Goal: Transaction & Acquisition: Purchase product/service

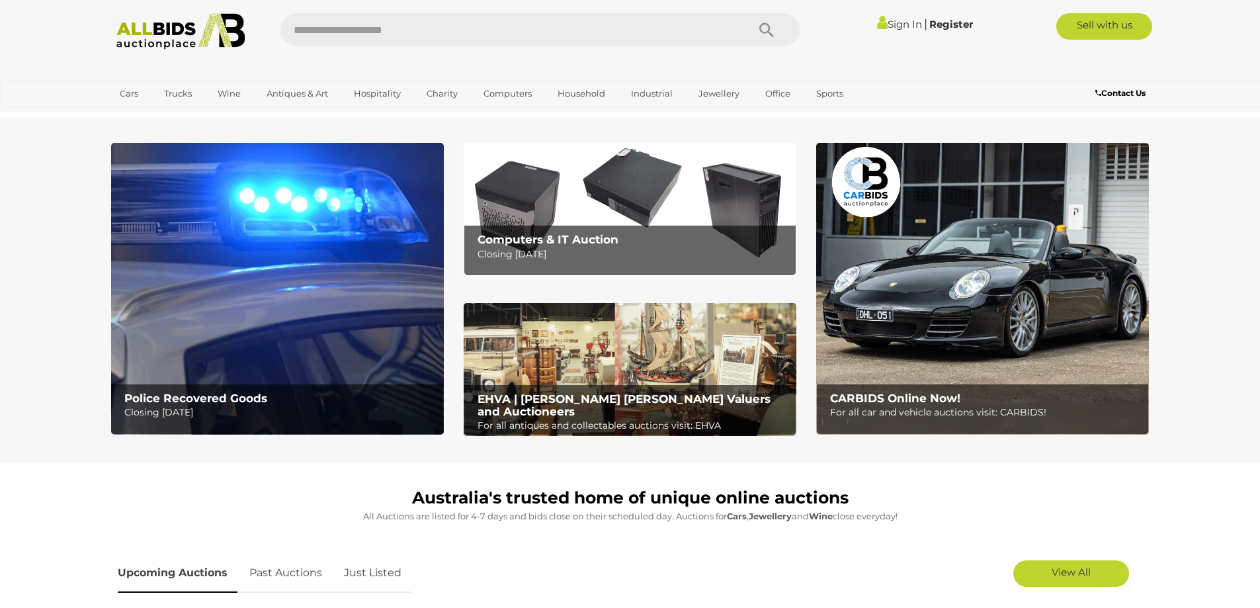
click at [890, 18] on link "Sign In" at bounding box center [899, 24] width 45 height 13
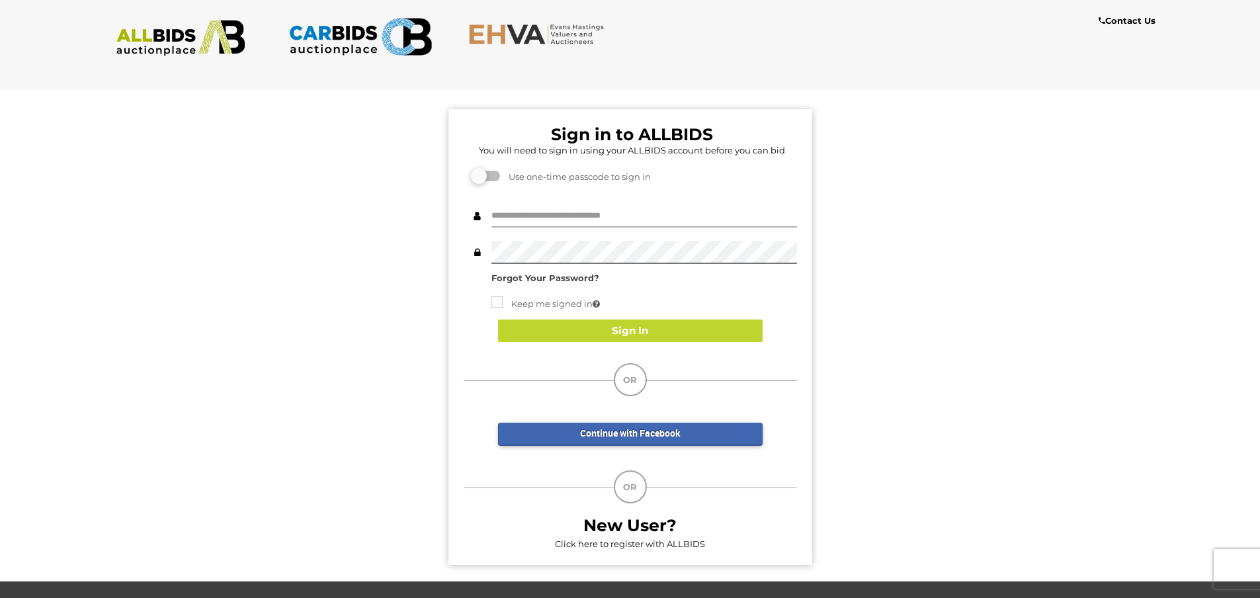
click at [656, 209] on input "text" at bounding box center [644, 215] width 306 height 23
type input "**********"
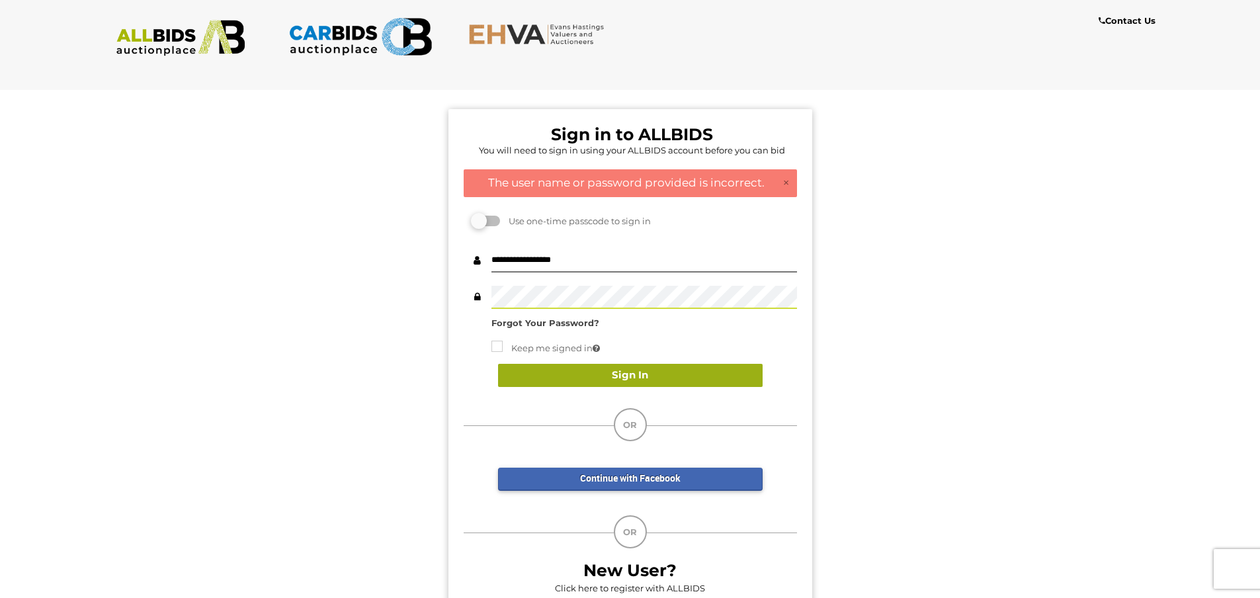
click at [651, 378] on button "Sign In" at bounding box center [630, 375] width 265 height 23
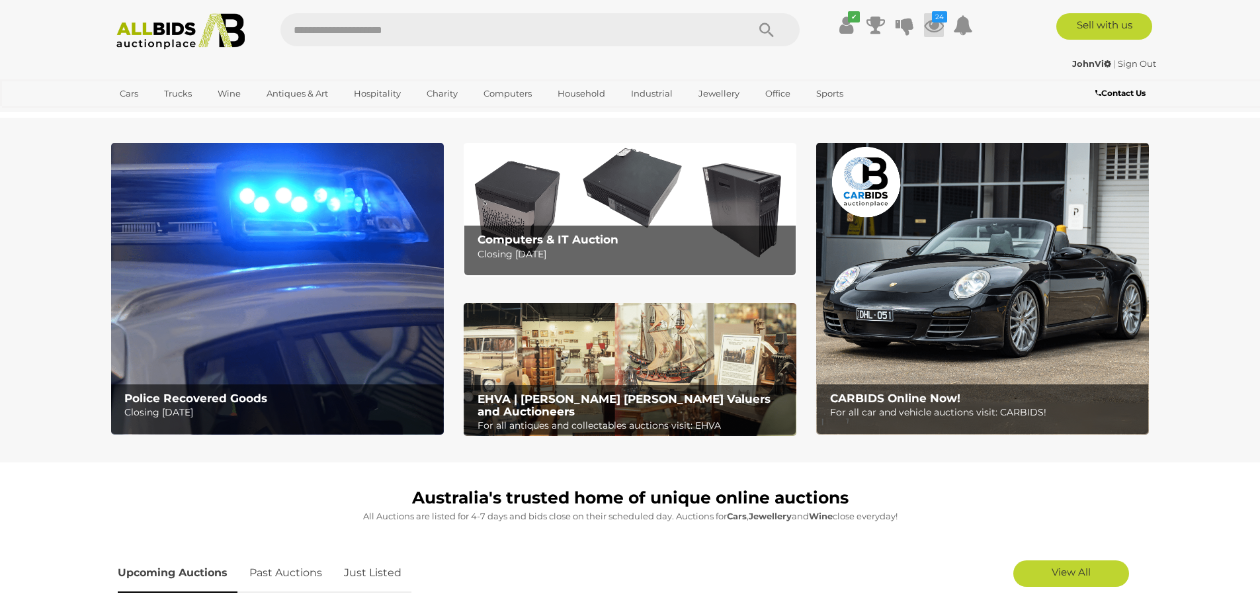
click at [925, 35] on icon at bounding box center [934, 25] width 20 height 24
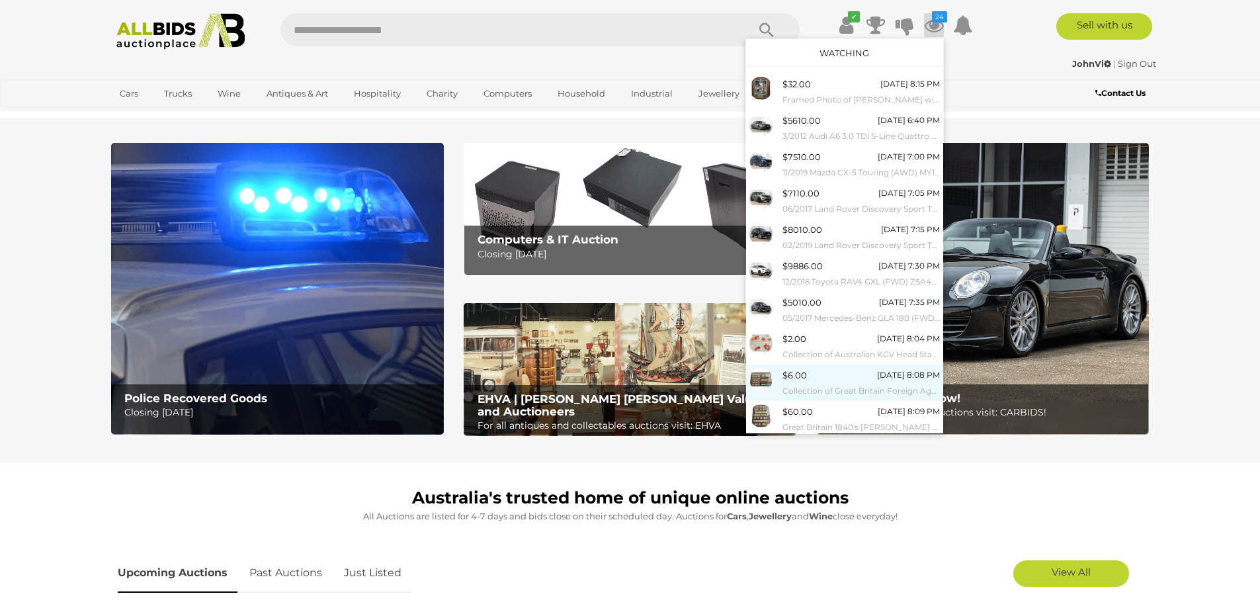
scroll to position [27, 0]
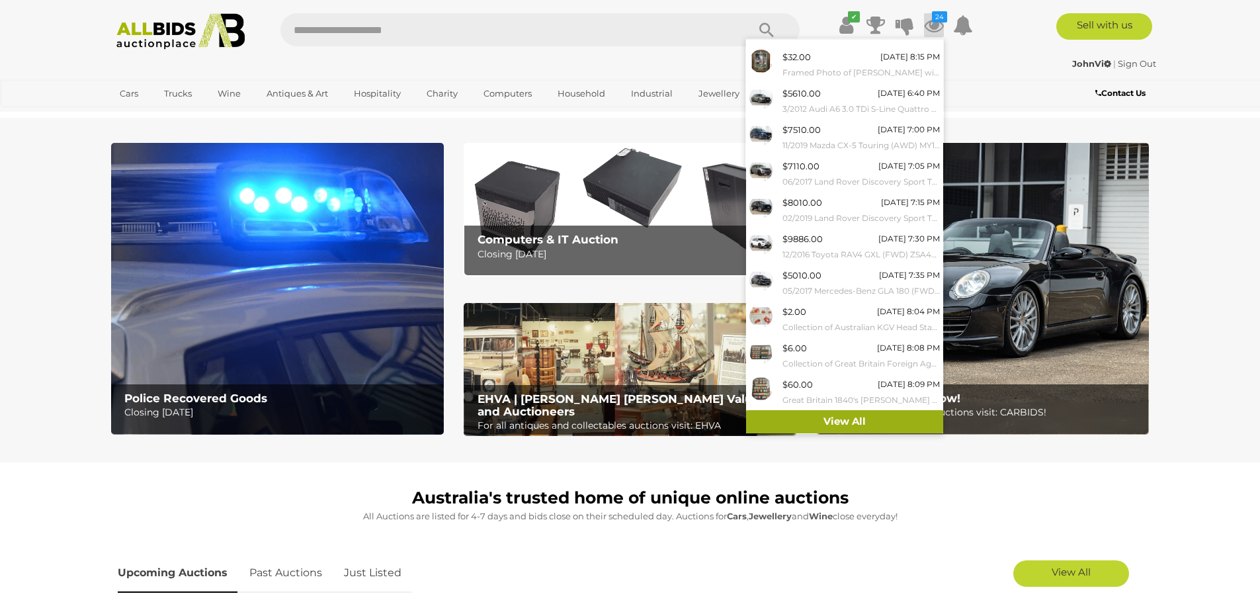
click at [847, 423] on link "View All" at bounding box center [844, 421] width 197 height 23
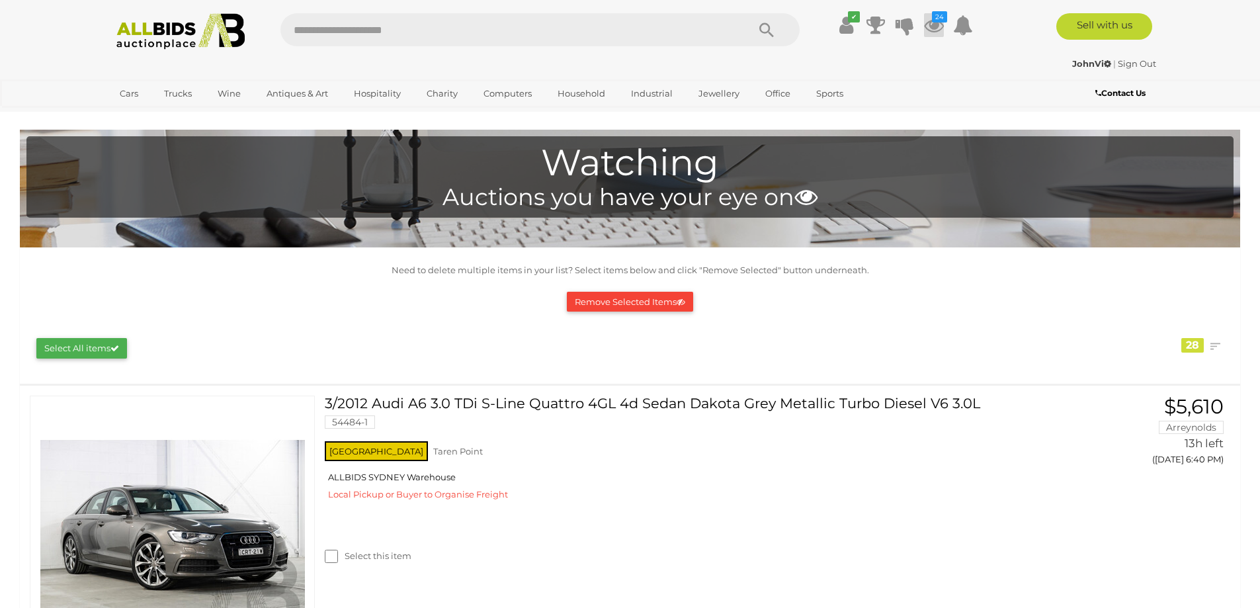
click at [933, 30] on icon at bounding box center [934, 25] width 20 height 24
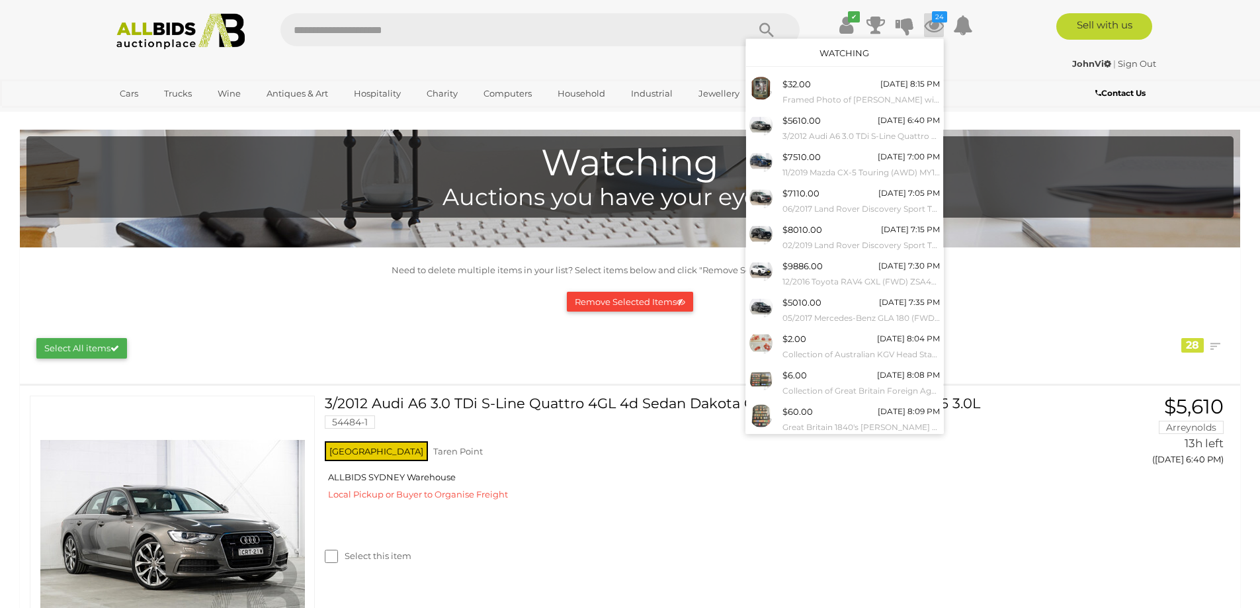
click at [452, 62] on div "JohnVi | Sign Out" at bounding box center [631, 63] width 1052 height 15
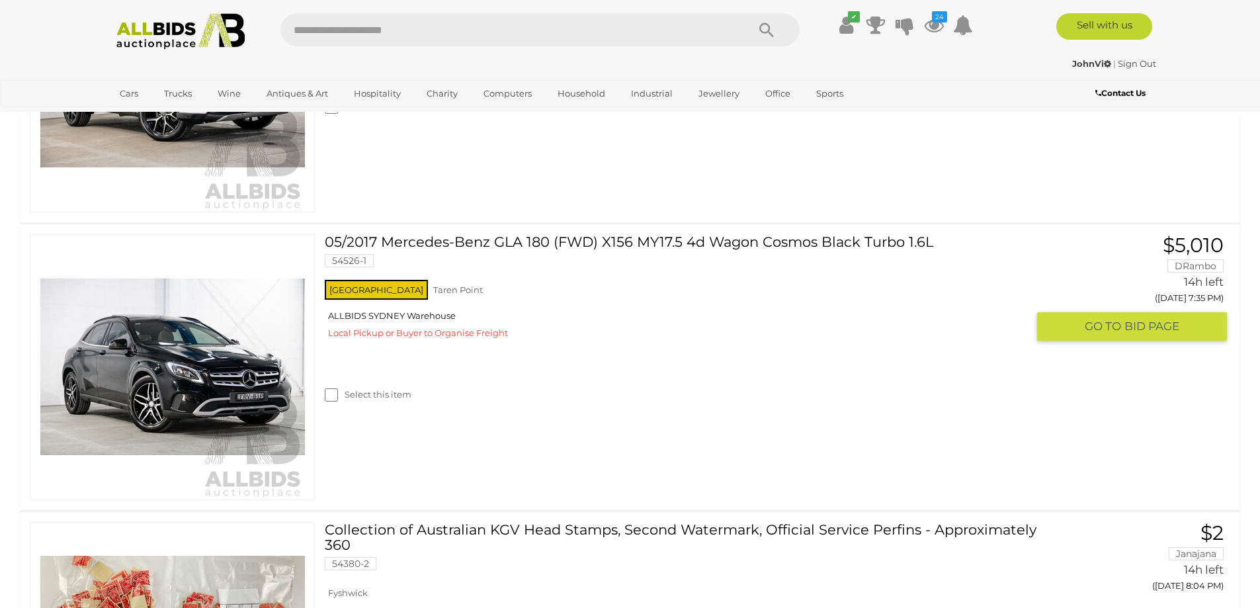
scroll to position [1852, 0]
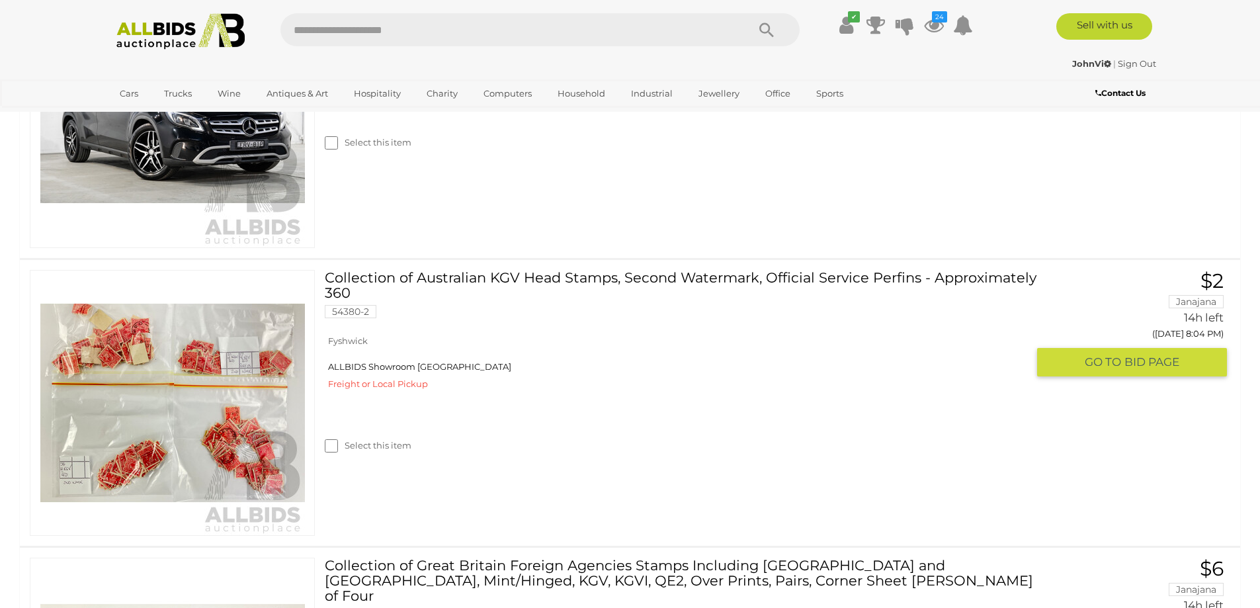
click at [324, 448] on div at bounding box center [172, 403] width 305 height 266
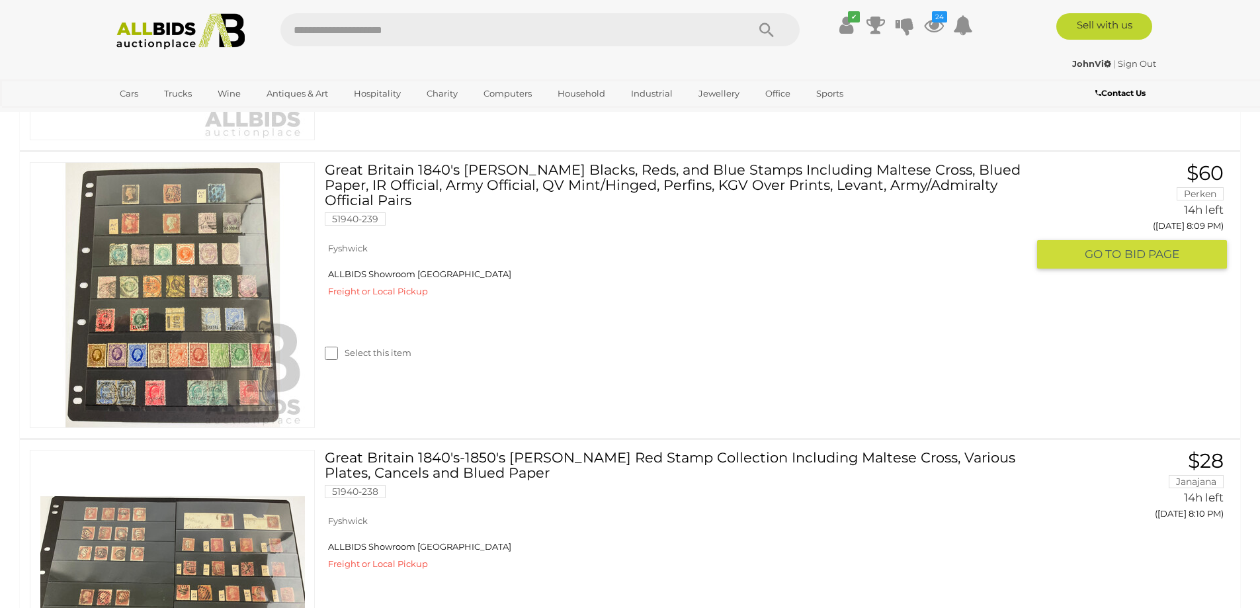
scroll to position [2514, 0]
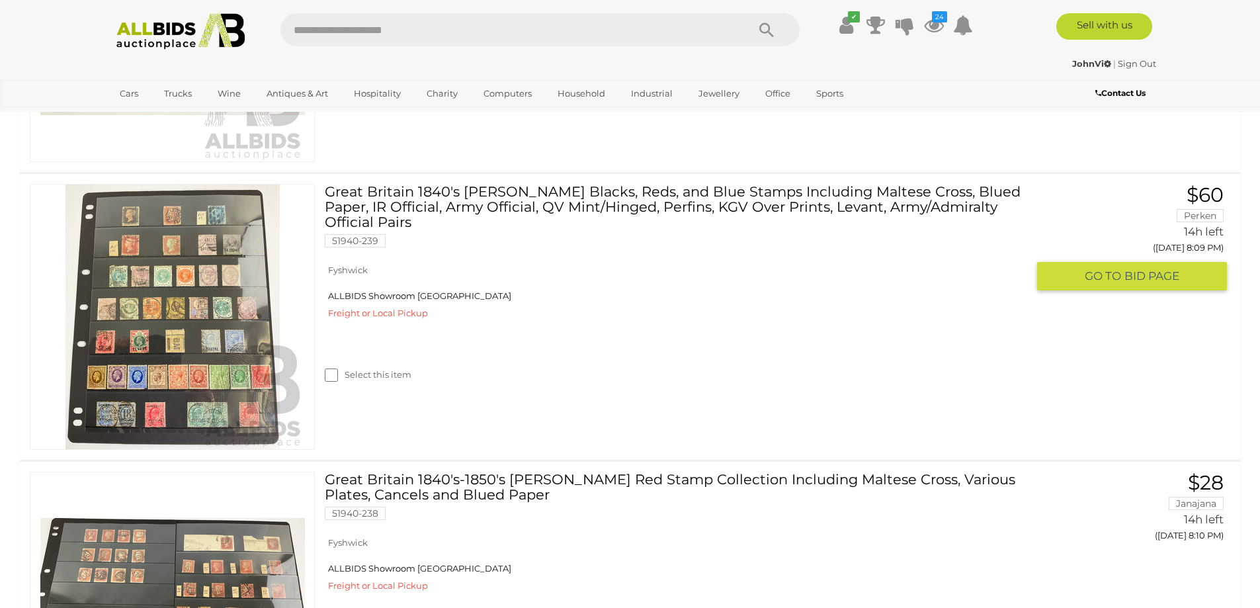
click at [1093, 281] on span "GO TO" at bounding box center [1105, 276] width 40 height 15
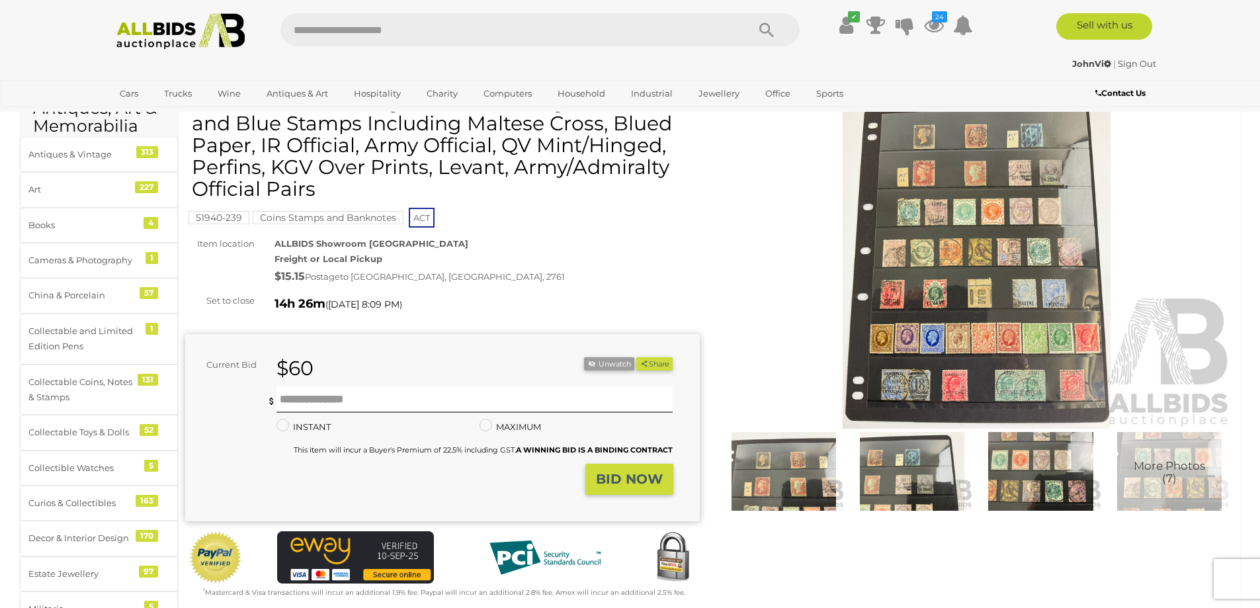
scroll to position [66, 0]
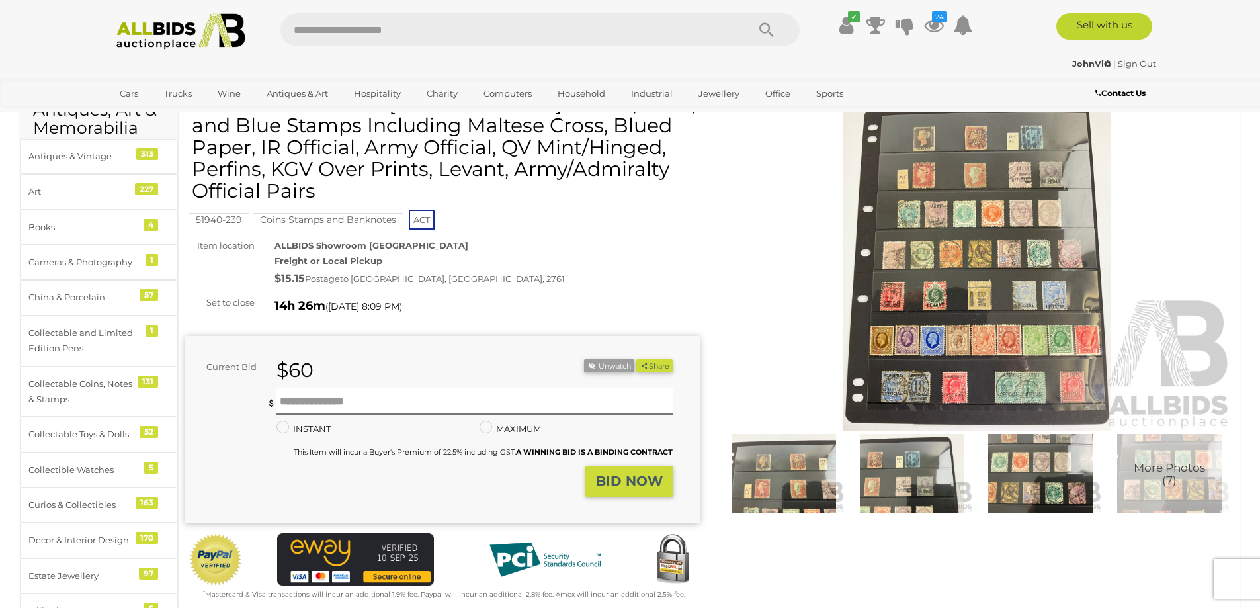
click at [935, 191] on img at bounding box center [977, 264] width 515 height 331
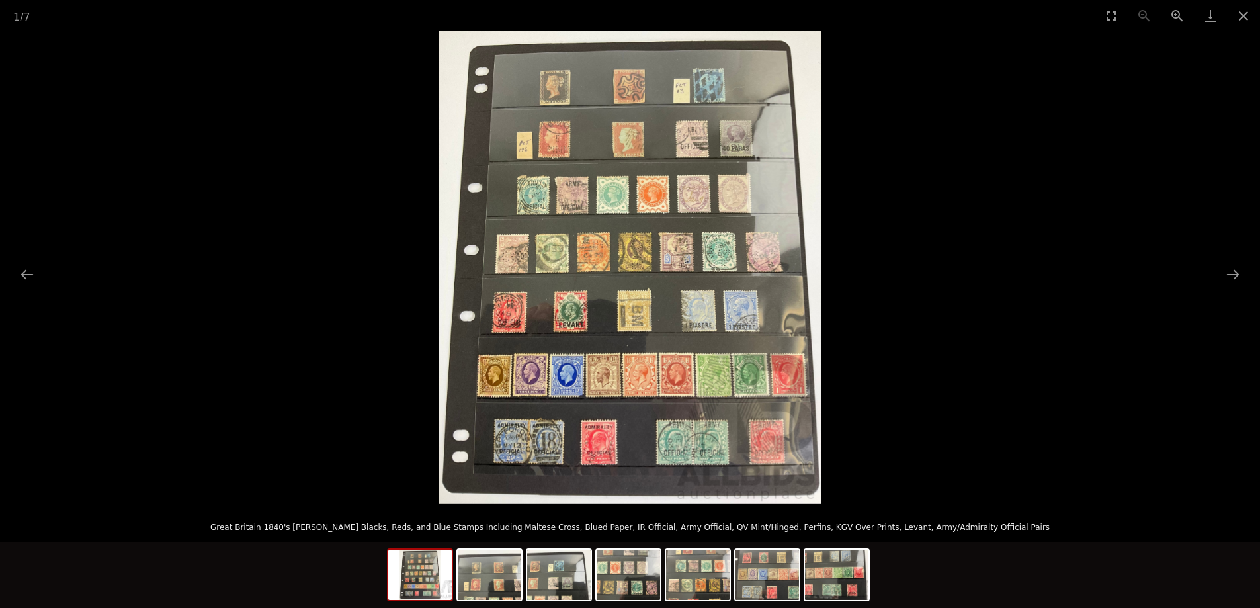
click at [551, 116] on img at bounding box center [630, 267] width 383 height 473
click at [476, 580] on img at bounding box center [490, 575] width 64 height 50
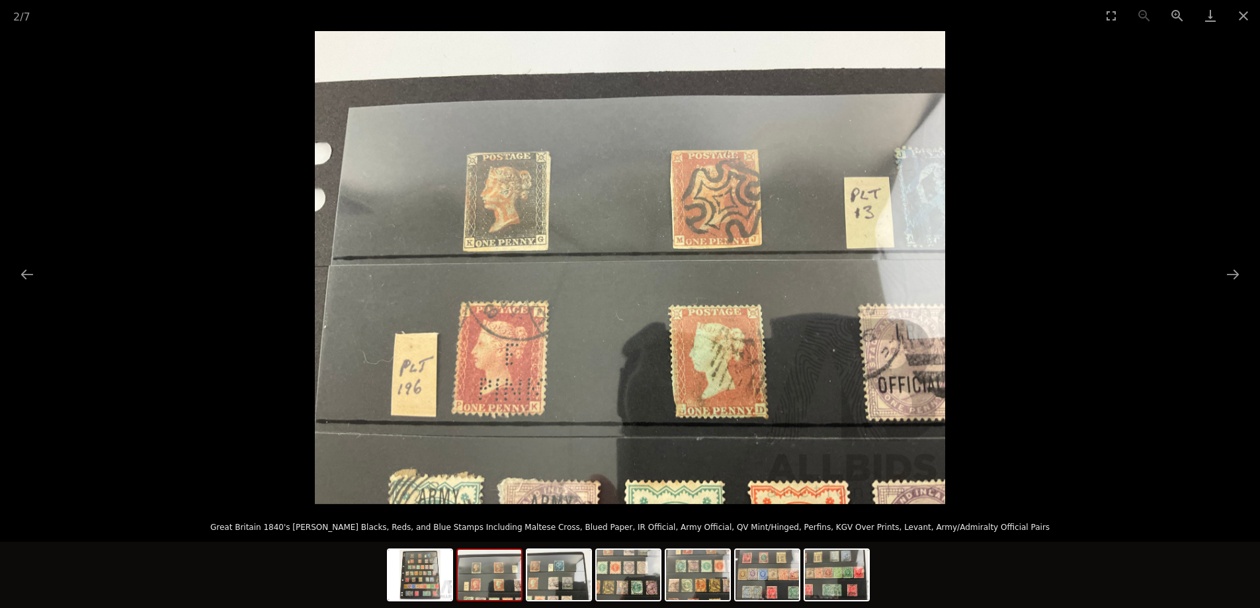
click at [1209, 263] on picture at bounding box center [630, 267] width 1260 height 473
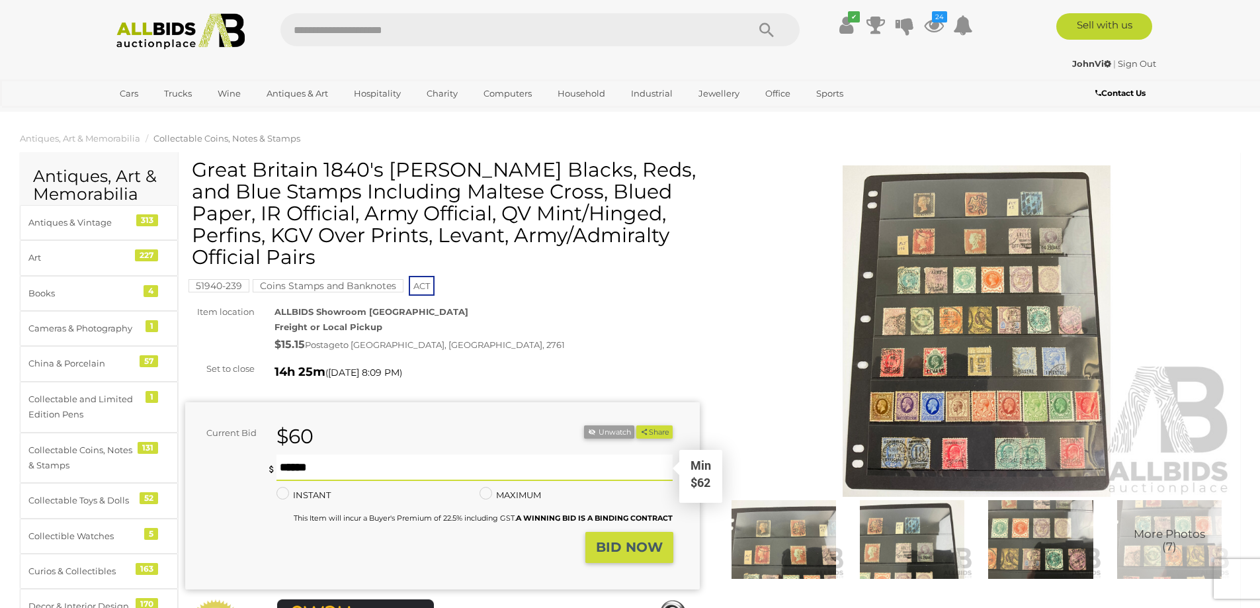
click at [443, 465] on input "text" at bounding box center [475, 467] width 397 height 26
type input "***"
click at [628, 541] on strong "BID NOW" at bounding box center [629, 547] width 67 height 16
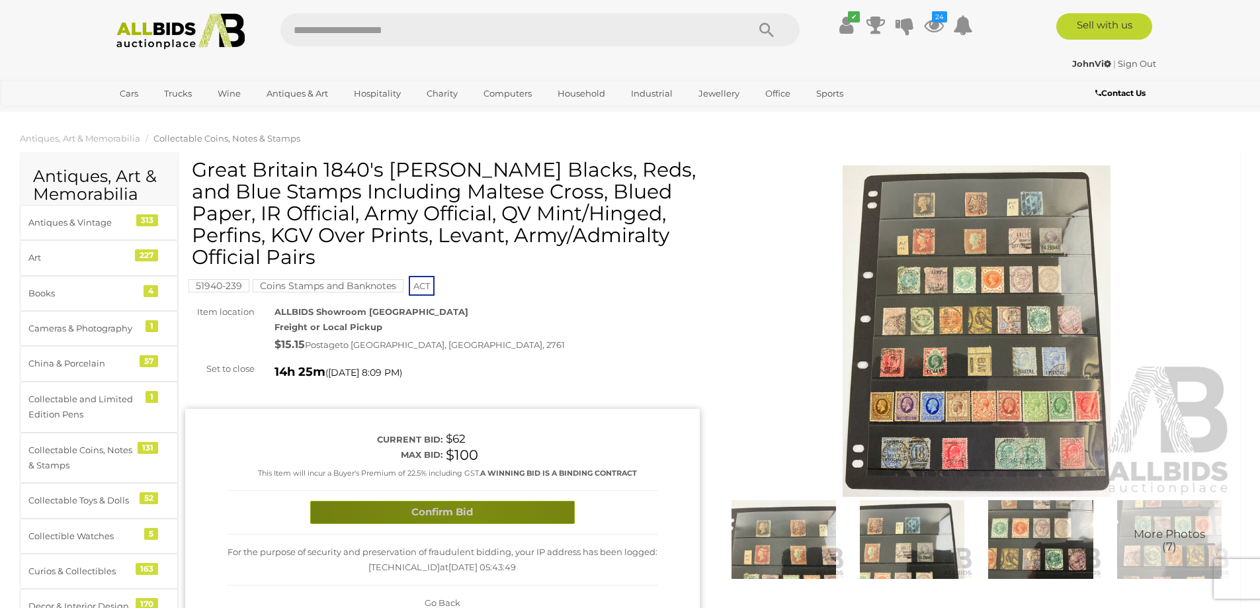
click at [465, 508] on button "Confirm Bid" at bounding box center [442, 512] width 265 height 23
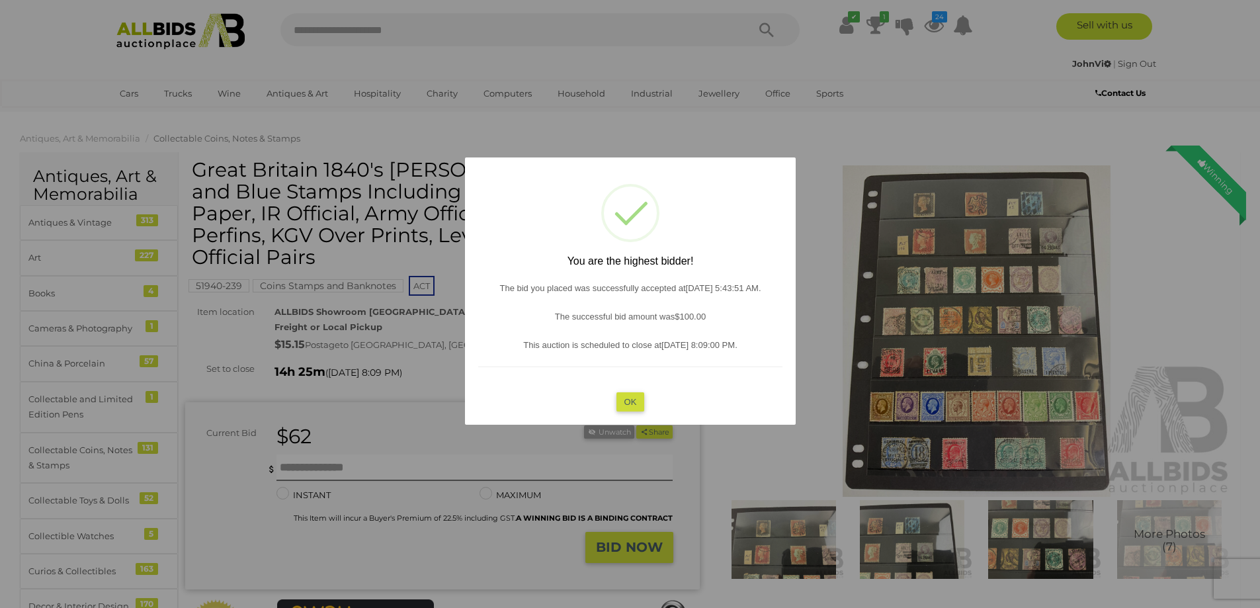
drag, startPoint x: 616, startPoint y: 407, endPoint x: 626, endPoint y: 407, distance: 9.9
click at [618, 407] on button "OK" at bounding box center [630, 401] width 28 height 19
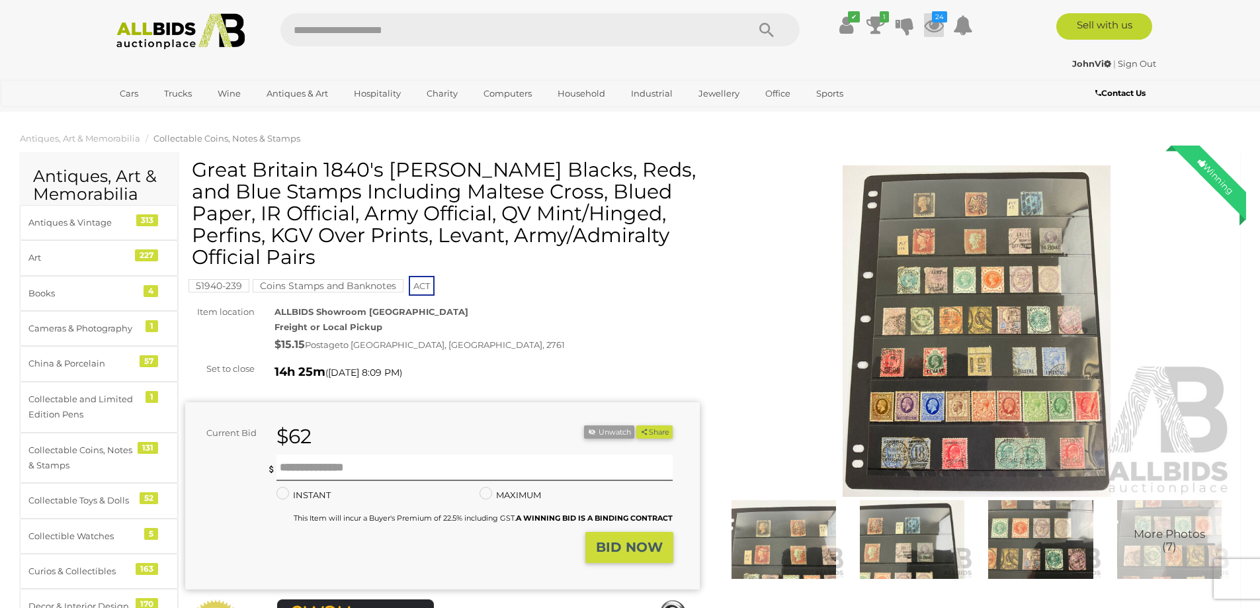
click at [931, 28] on icon at bounding box center [934, 25] width 20 height 24
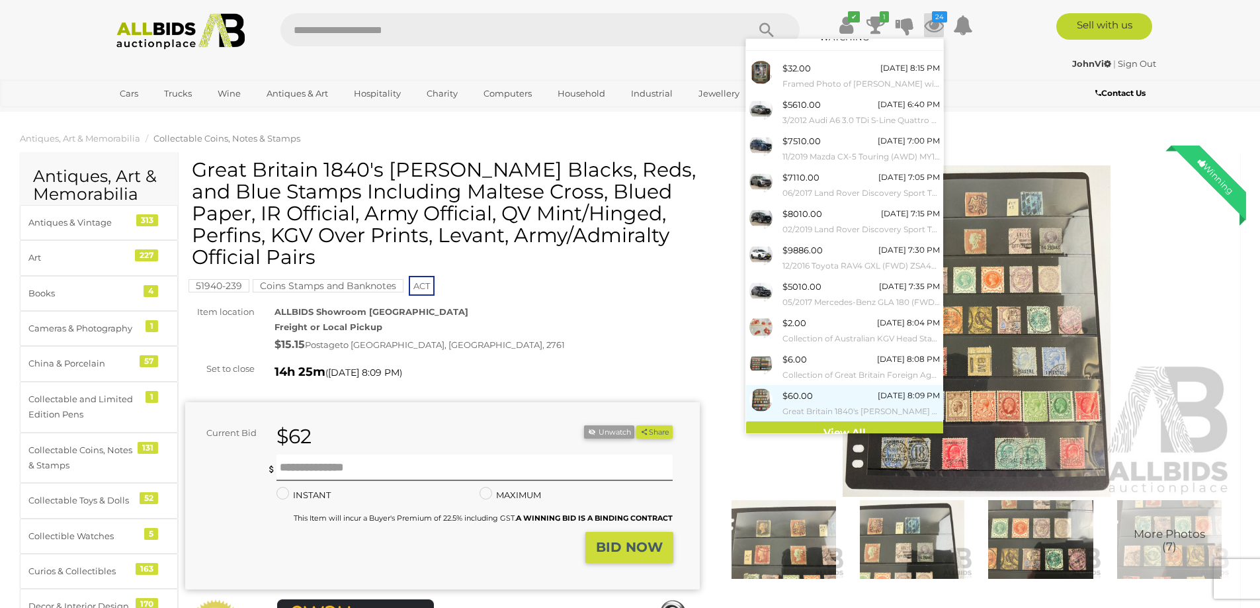
scroll to position [27, 0]
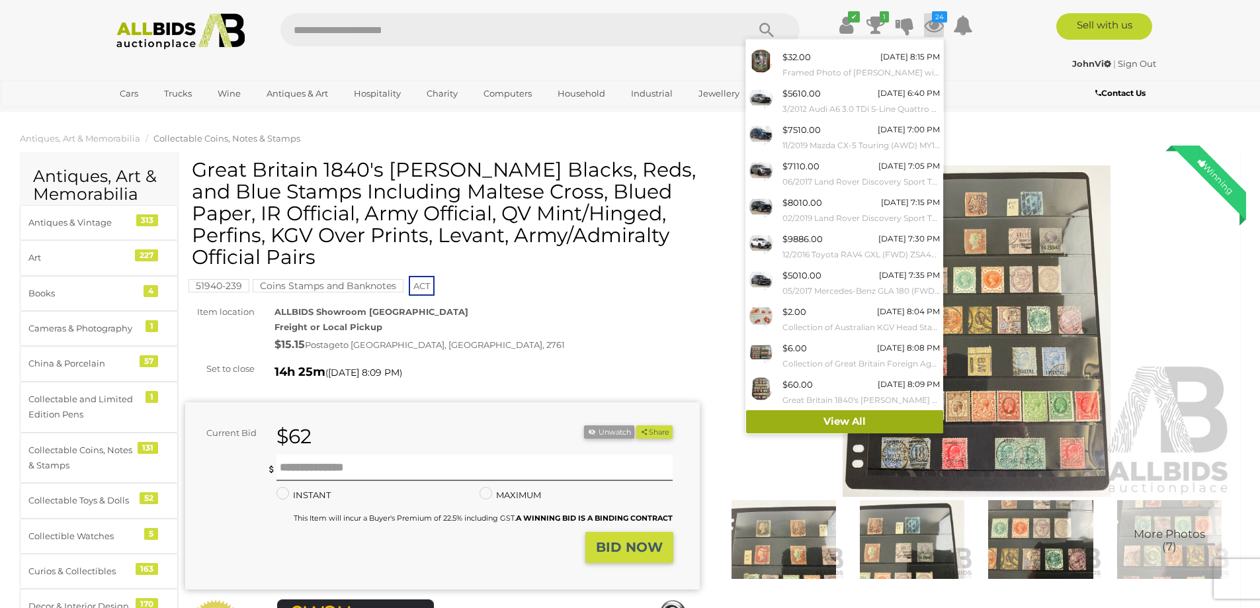
click at [822, 420] on link "View All" at bounding box center [844, 421] width 197 height 23
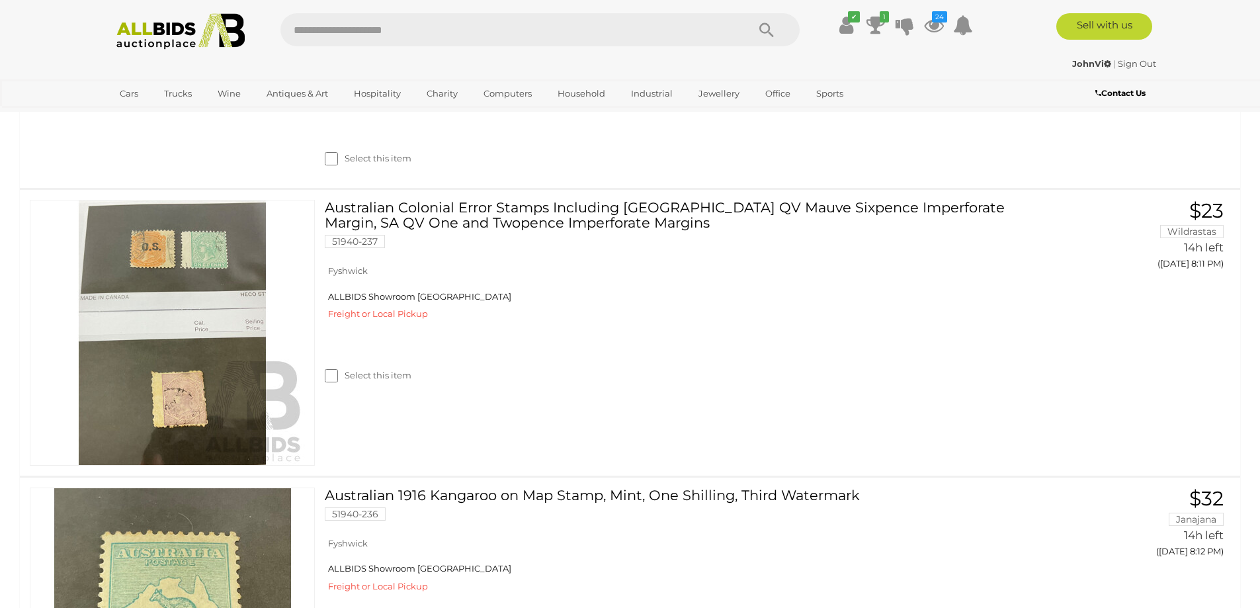
scroll to position [3010, 0]
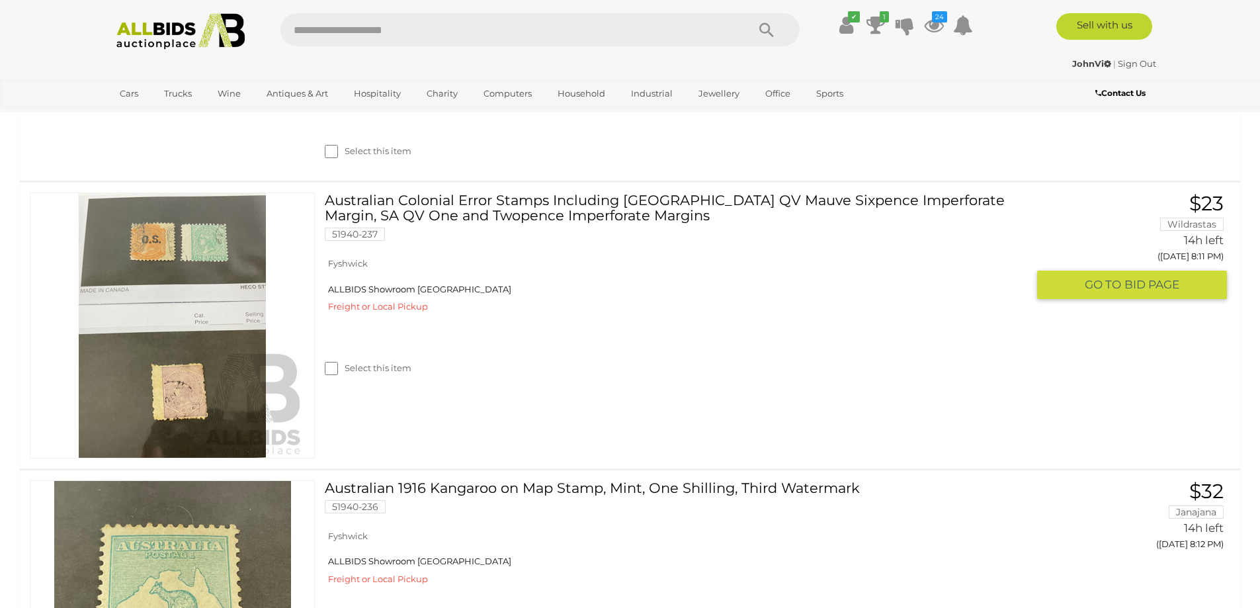
click at [174, 440] on img at bounding box center [172, 325] width 265 height 265
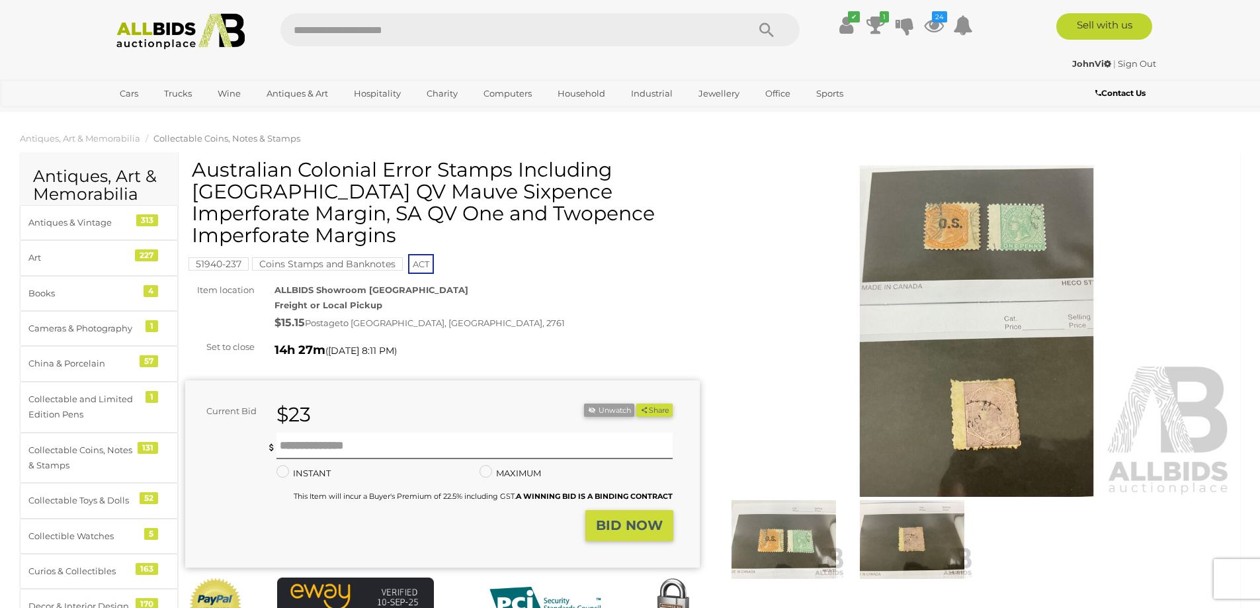
click at [975, 261] on img at bounding box center [977, 330] width 515 height 331
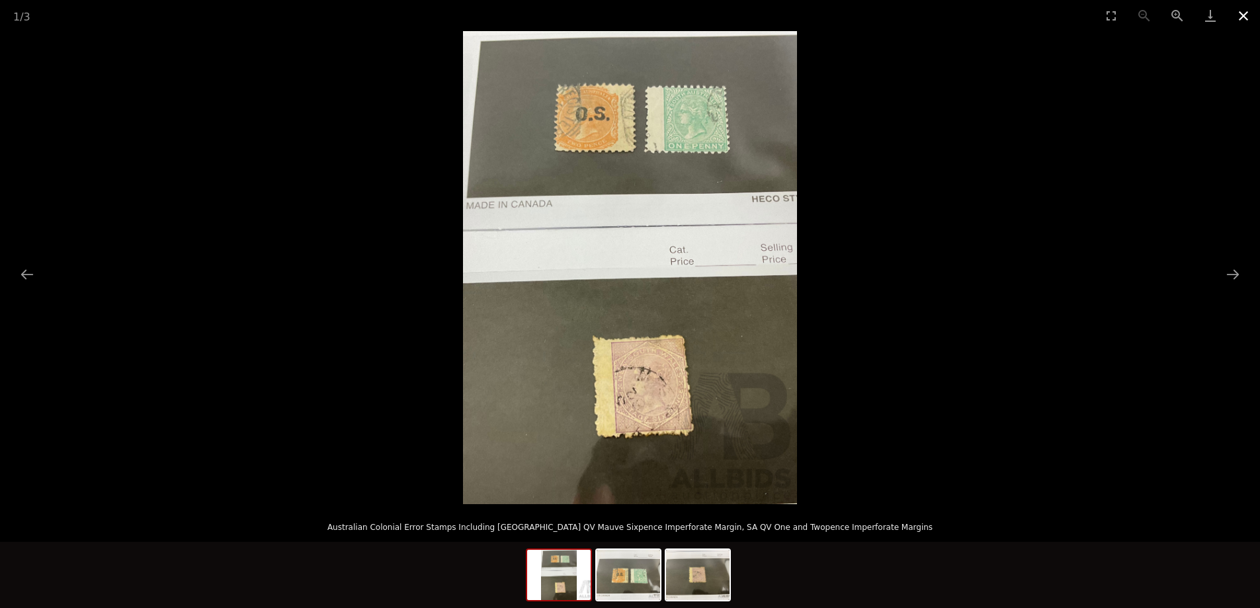
click at [1240, 17] on button "Close gallery" at bounding box center [1243, 15] width 33 height 31
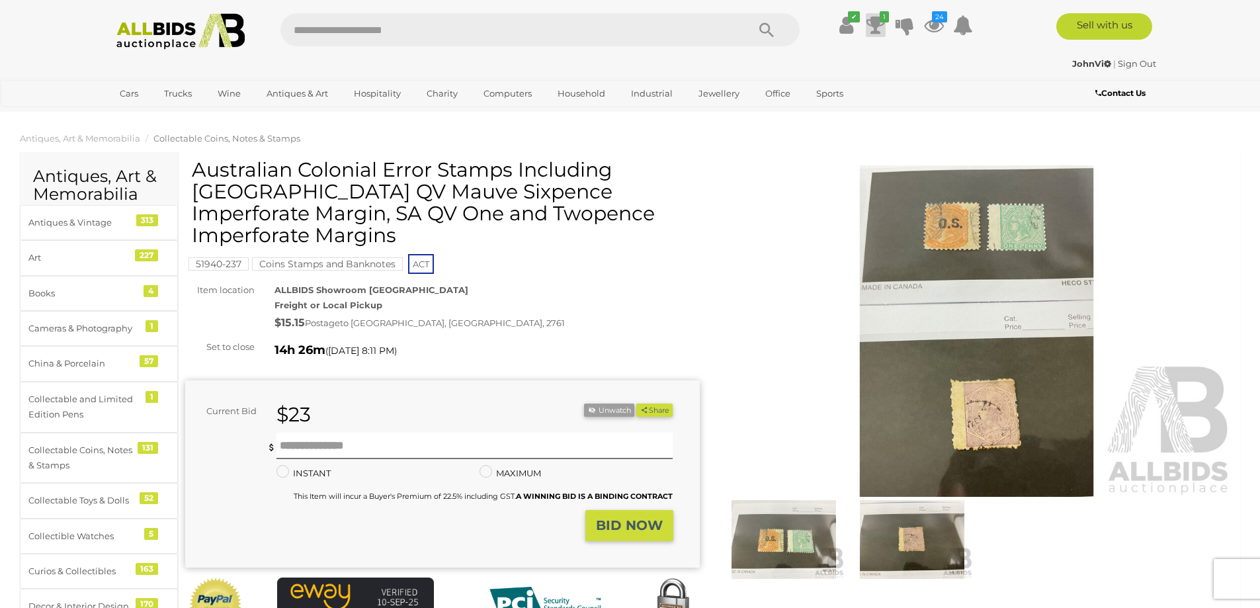
click at [867, 26] on icon at bounding box center [876, 25] width 19 height 24
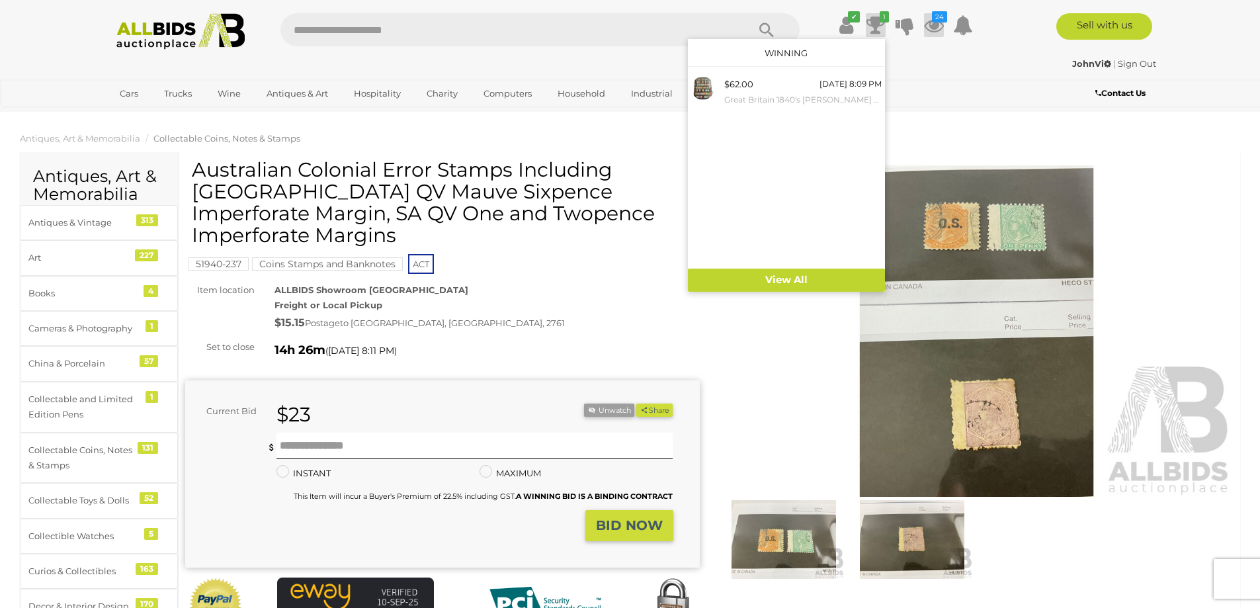
click at [927, 29] on icon at bounding box center [934, 25] width 20 height 24
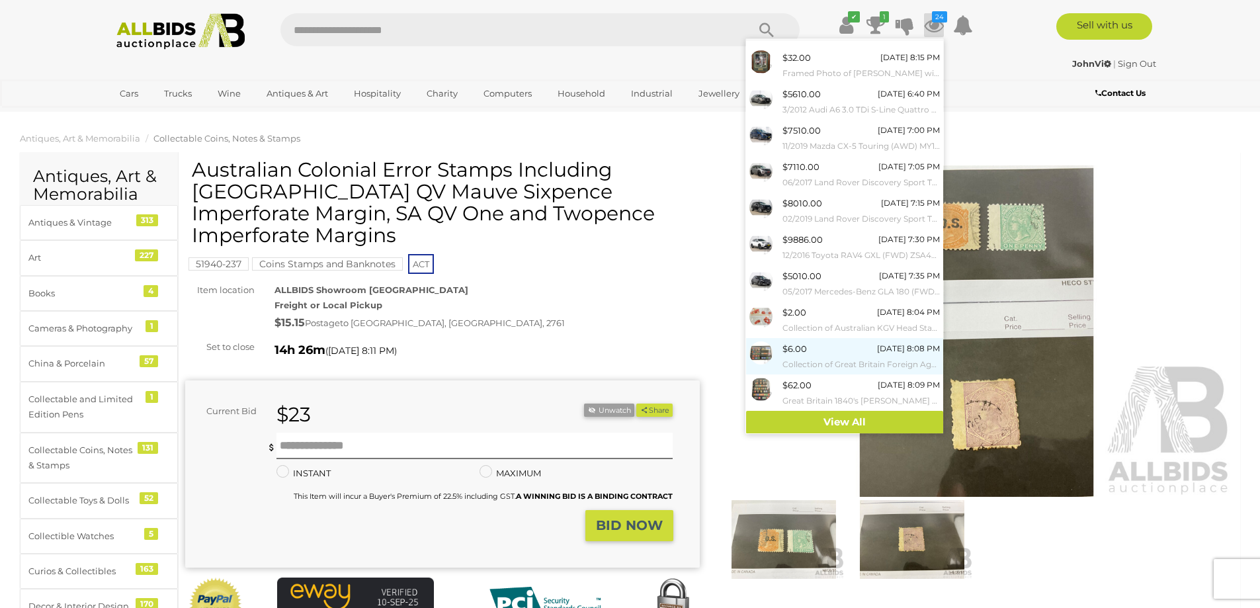
scroll to position [27, 0]
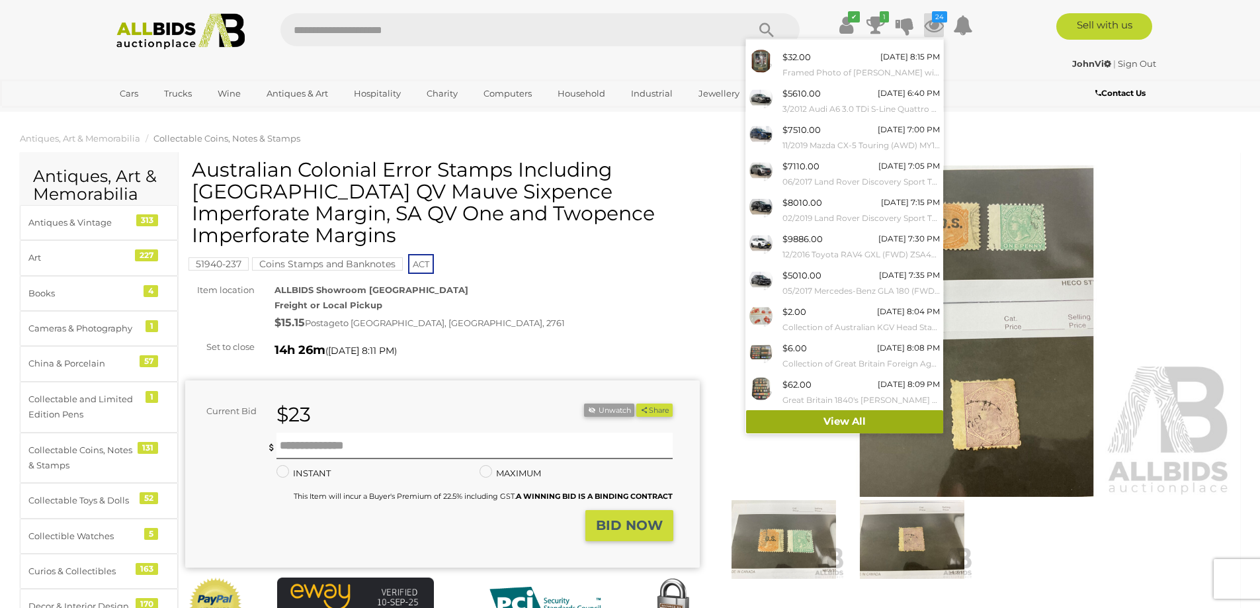
click at [836, 417] on link "View All" at bounding box center [844, 421] width 197 height 23
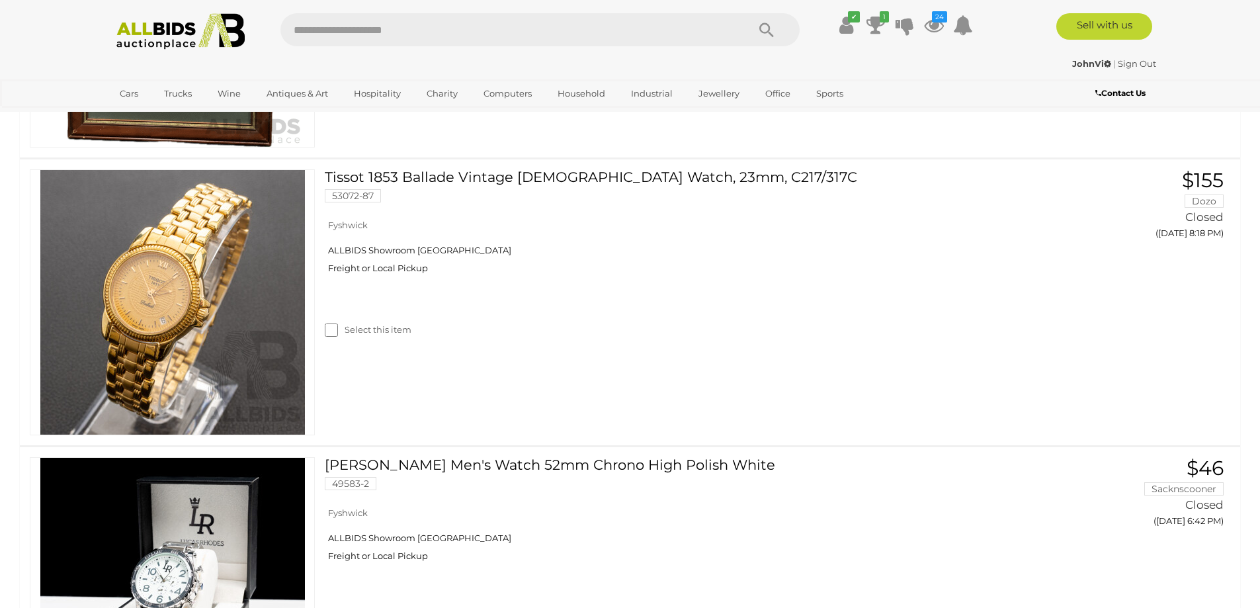
scroll to position [6231, 0]
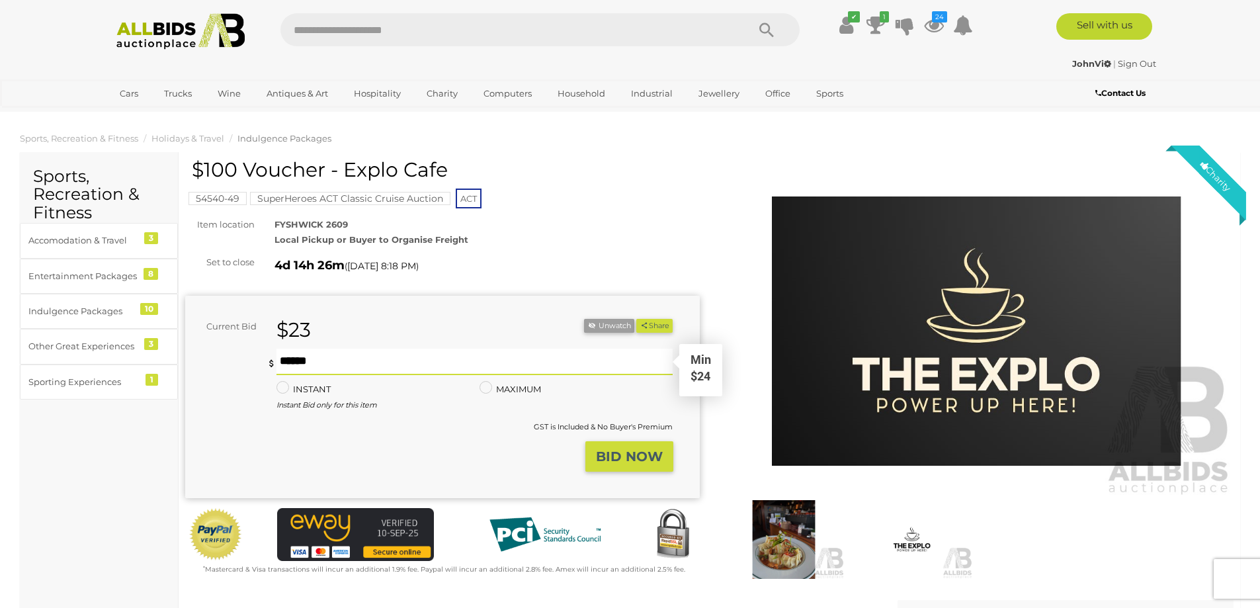
click at [384, 362] on input "text" at bounding box center [475, 362] width 397 height 26
type input "**"
click at [636, 456] on strong "BID NOW" at bounding box center [629, 456] width 67 height 16
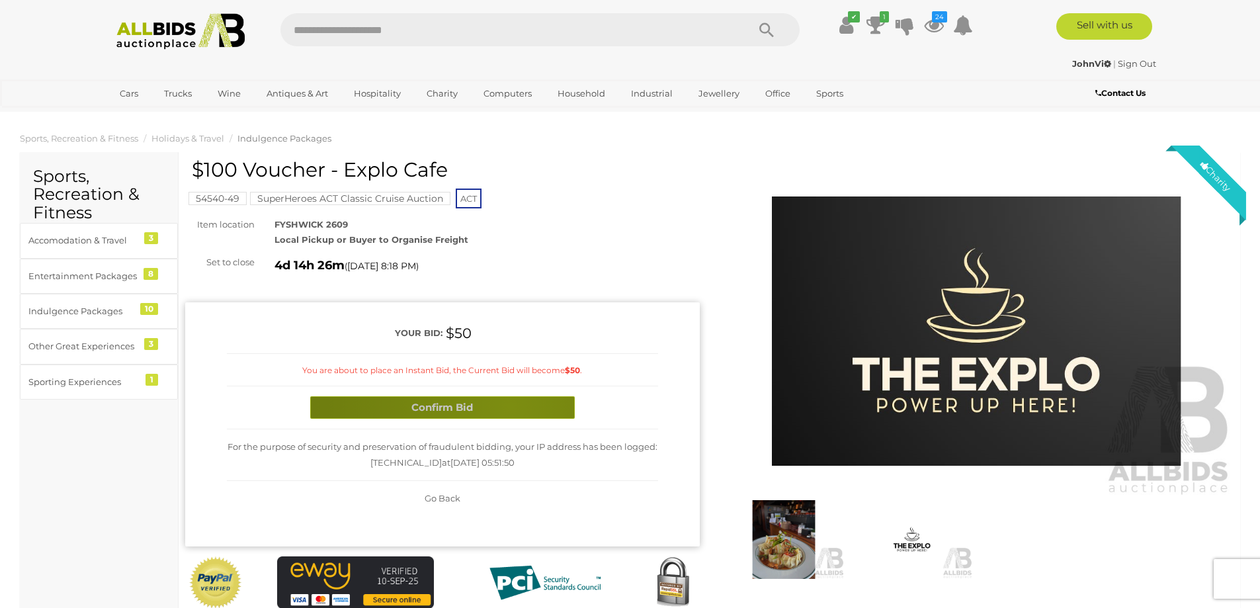
click at [510, 405] on button "Confirm Bid" at bounding box center [442, 407] width 265 height 23
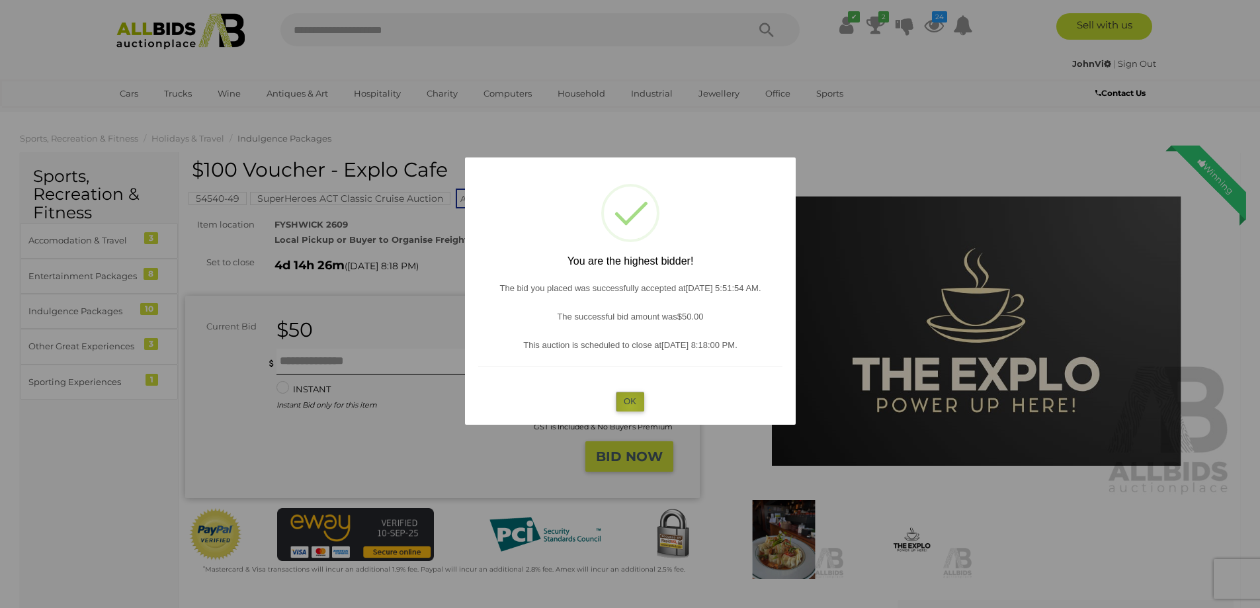
click at [631, 406] on button "OK" at bounding box center [630, 401] width 28 height 19
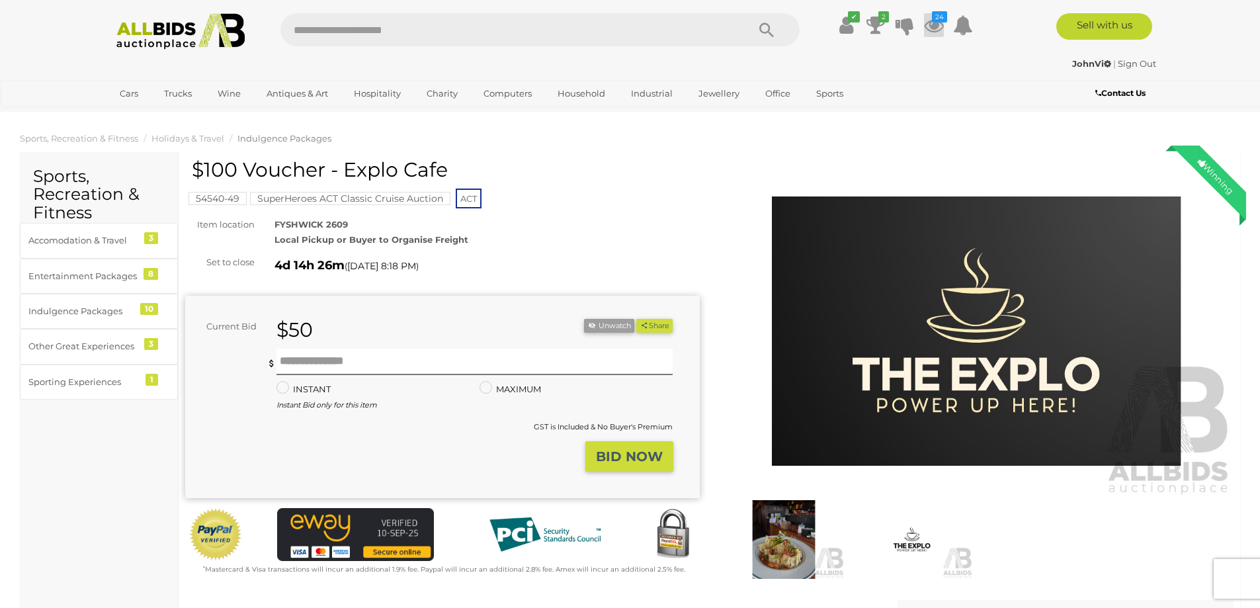
click at [937, 21] on icon "24" at bounding box center [939, 16] width 15 height 11
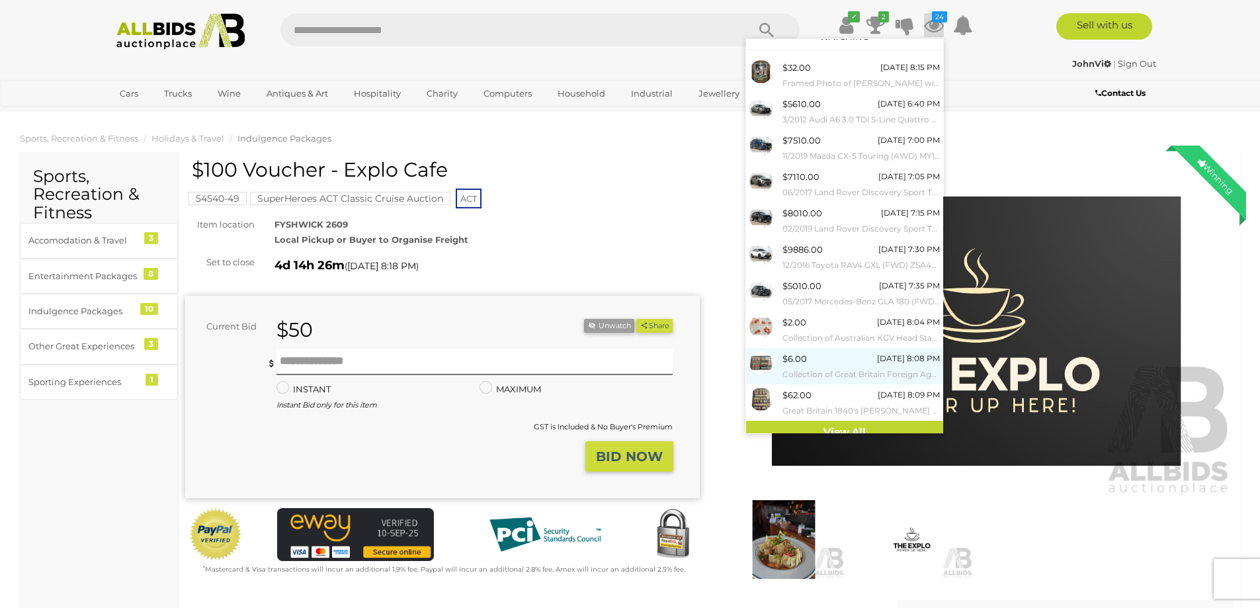
scroll to position [27, 0]
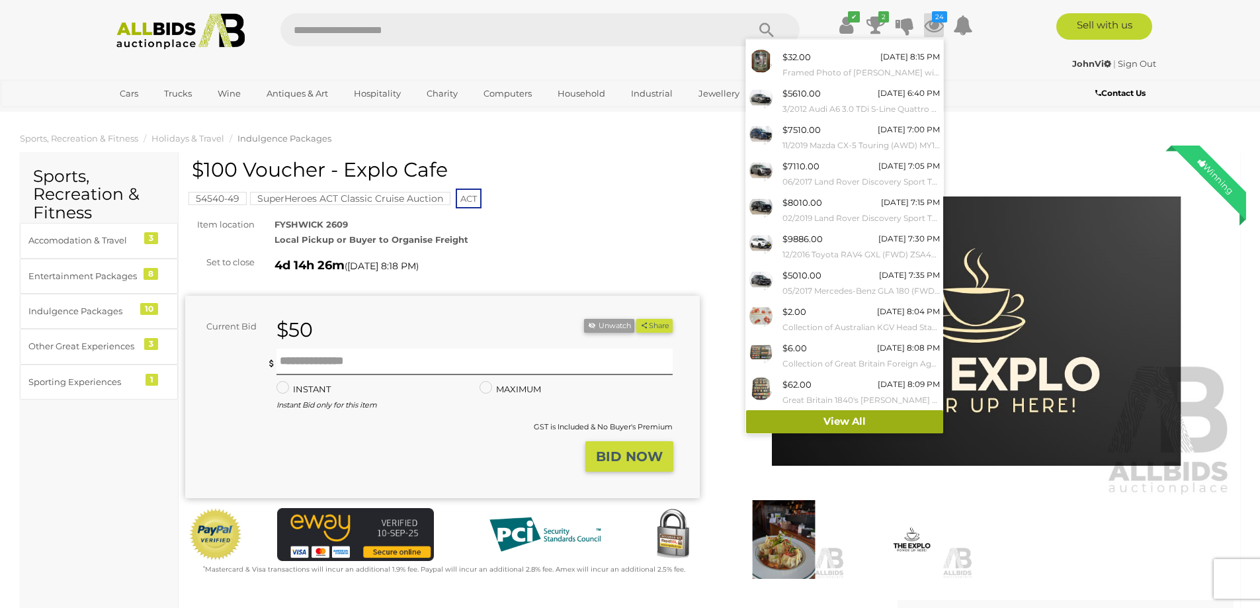
click at [844, 422] on link "View All" at bounding box center [844, 421] width 197 height 23
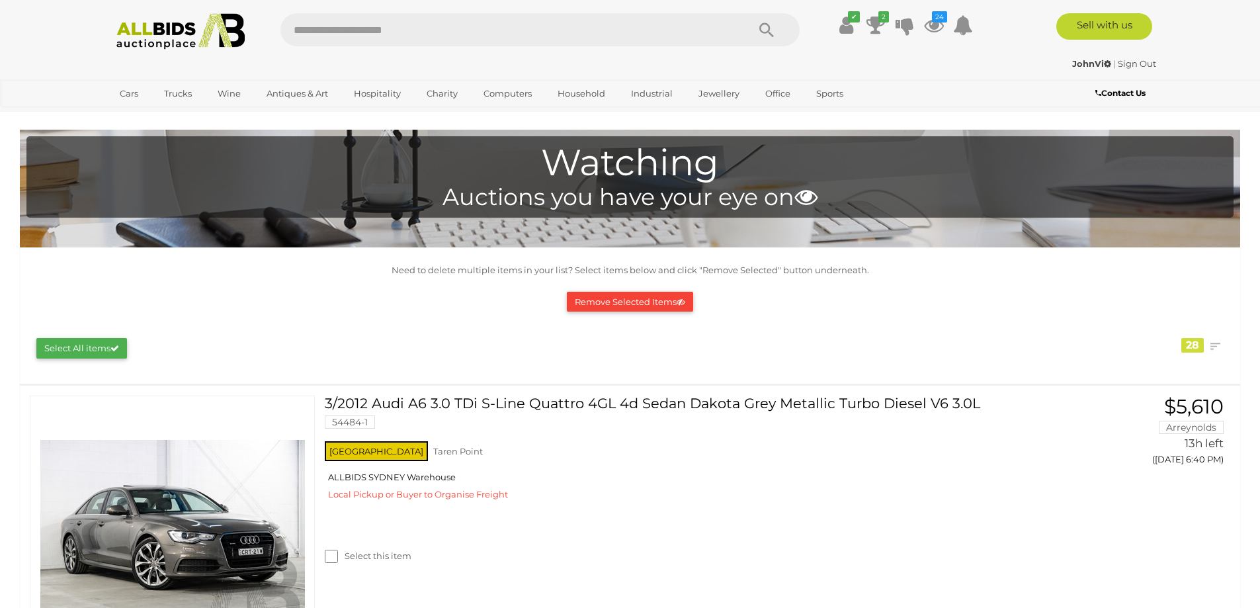
click at [159, 36] on img at bounding box center [181, 31] width 144 height 36
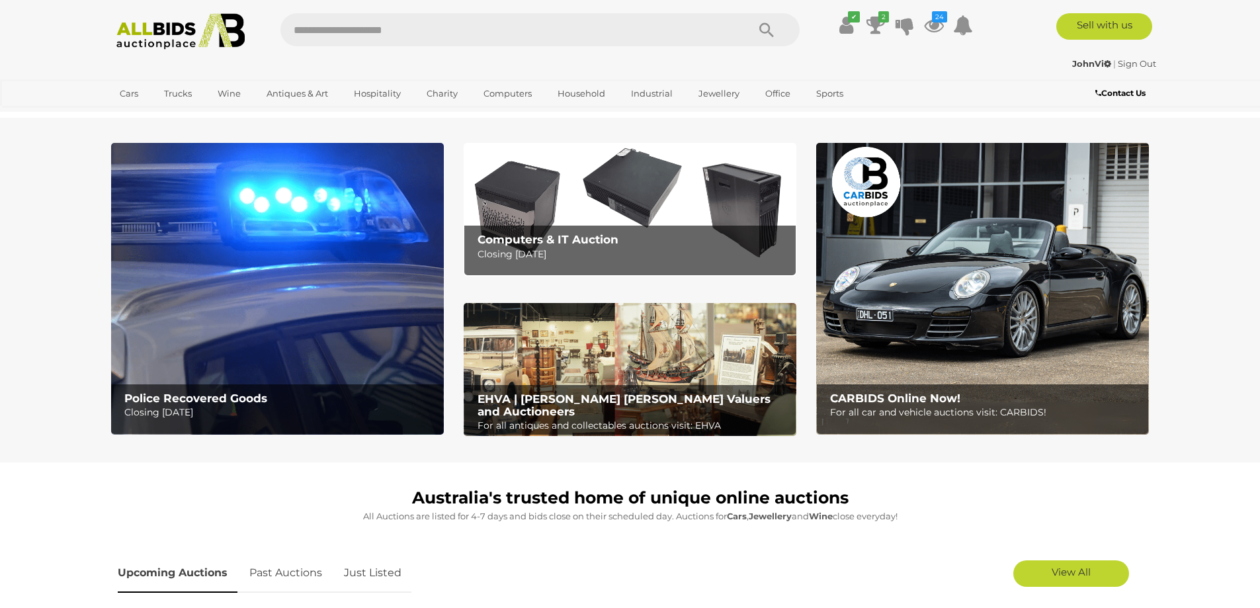
click at [273, 217] on img at bounding box center [277, 289] width 333 height 292
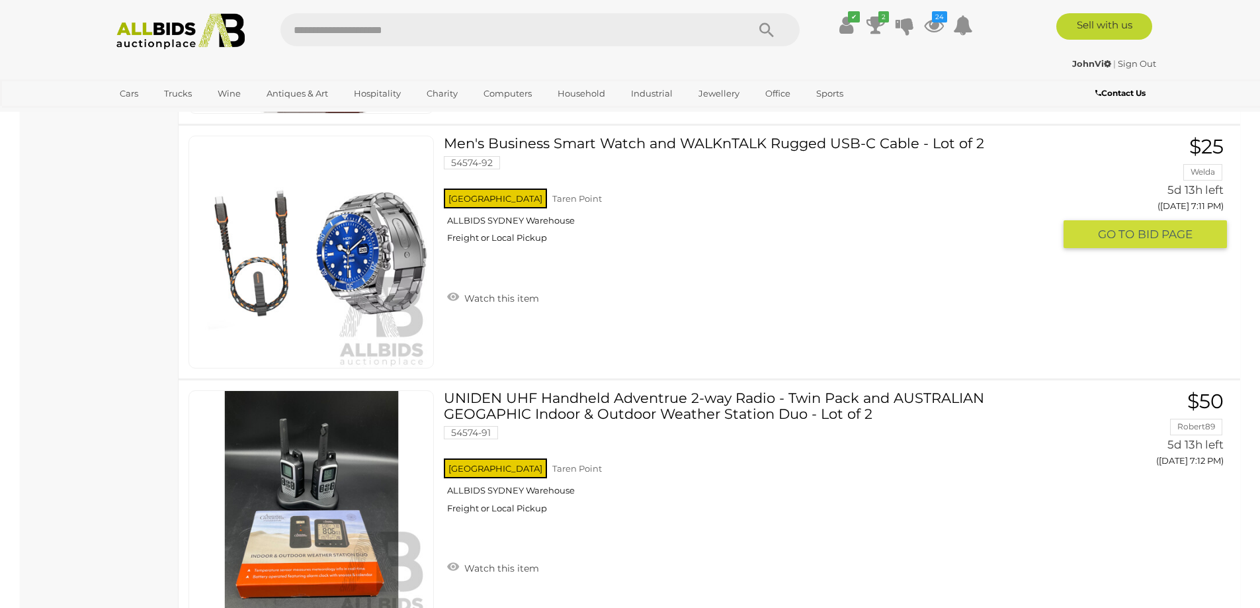
scroll to position [2977, 0]
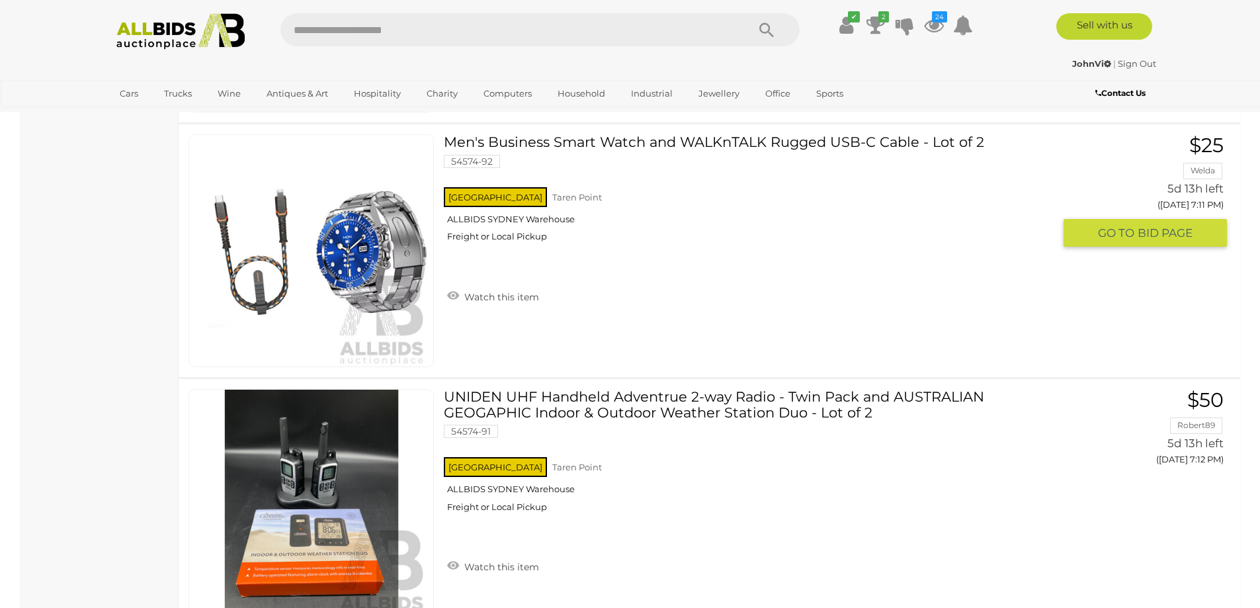
click at [393, 255] on img at bounding box center [312, 251] width 232 height 232
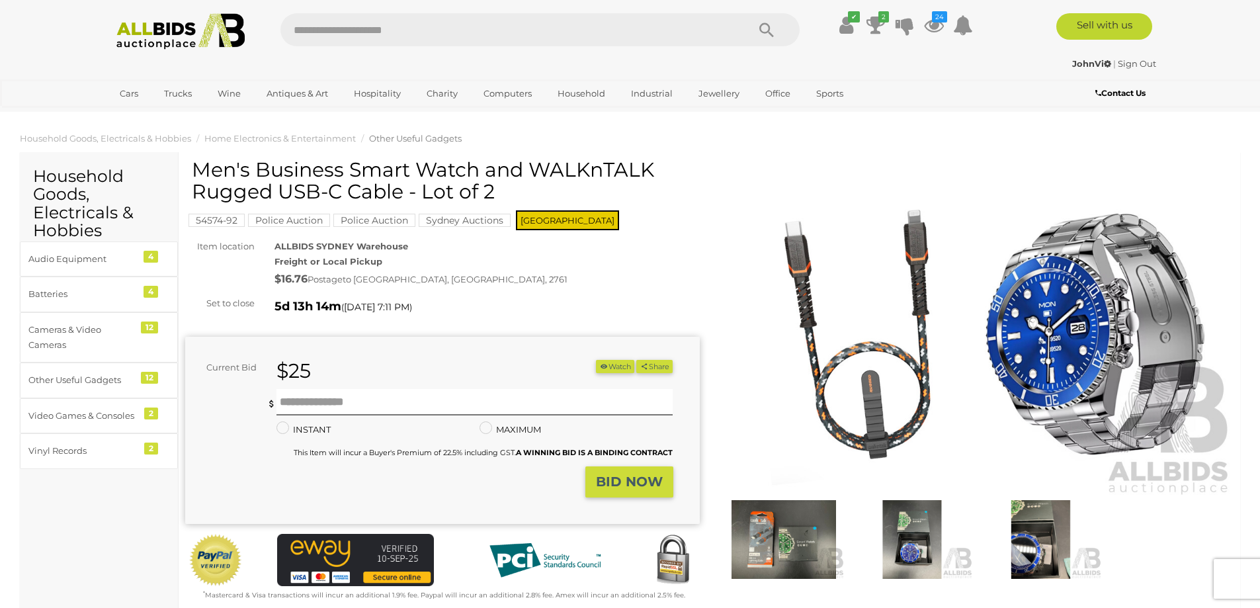
click at [892, 547] on img at bounding box center [912, 539] width 122 height 79
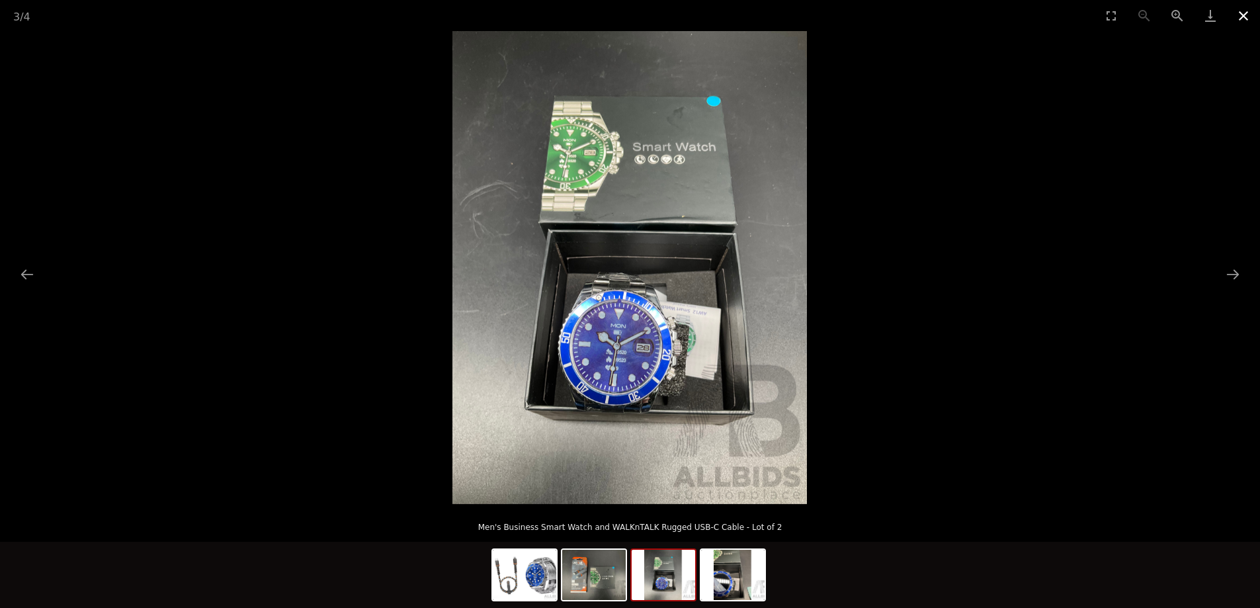
click at [1243, 15] on button "Close gallery" at bounding box center [1243, 15] width 33 height 31
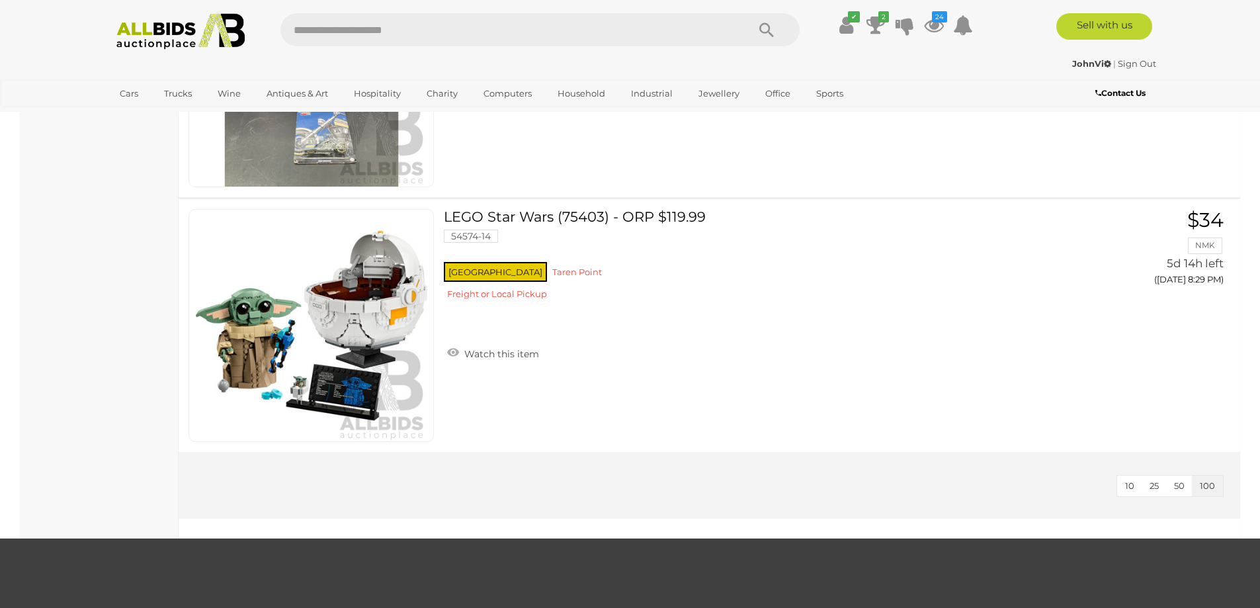
scroll to position [24266, 0]
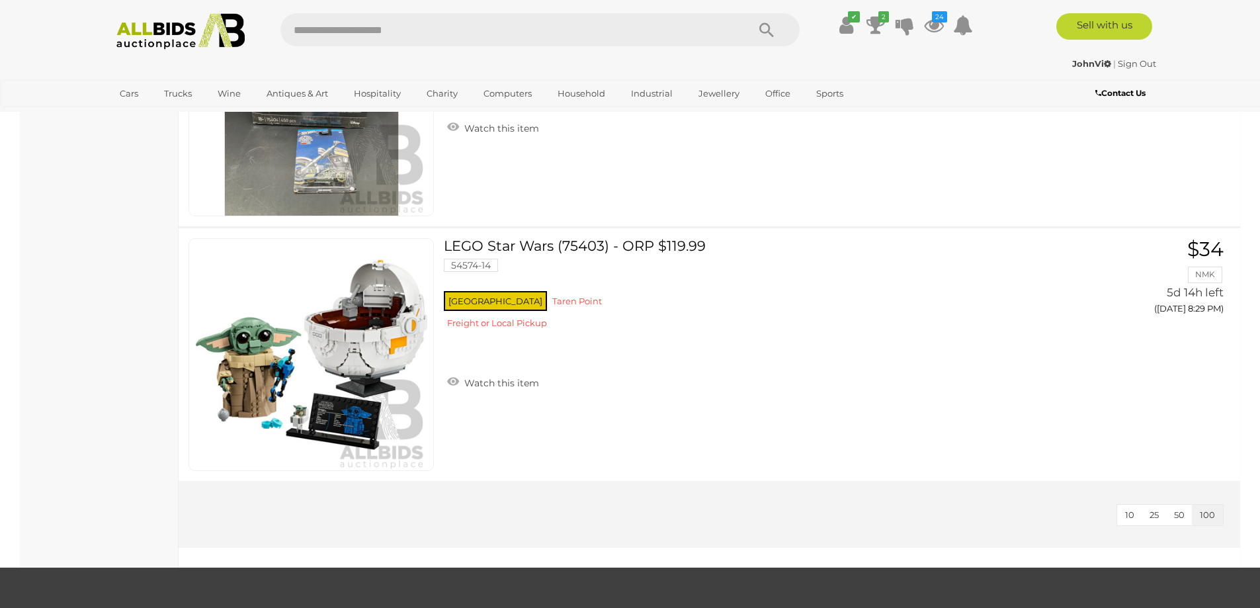
click at [143, 26] on img at bounding box center [181, 31] width 144 height 36
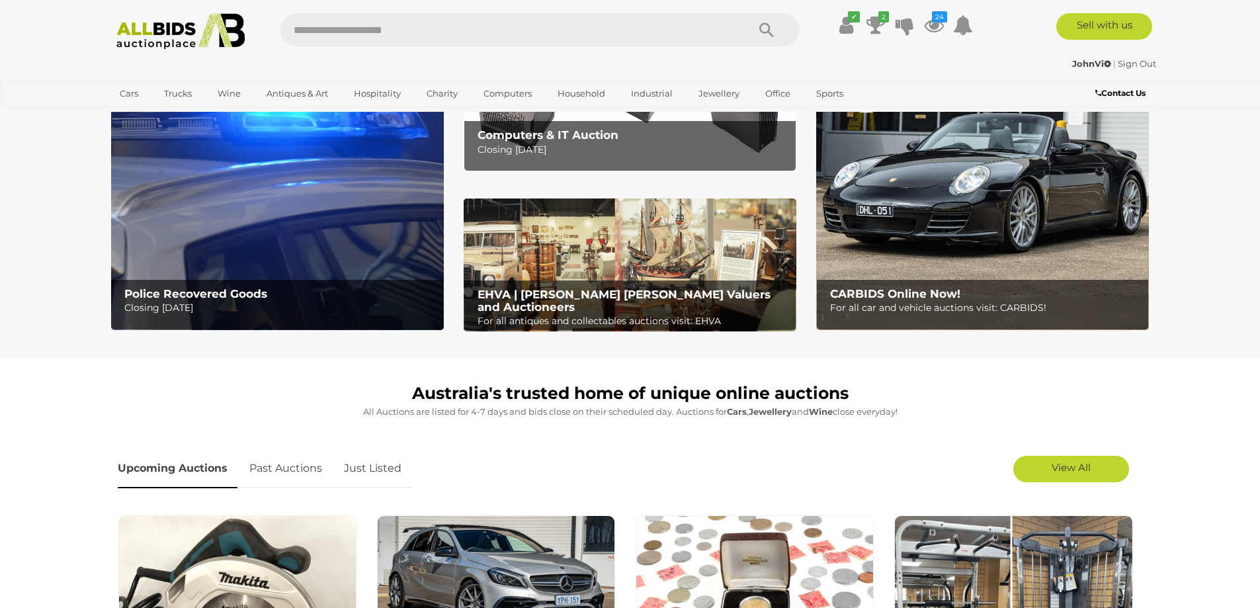
scroll to position [66, 0]
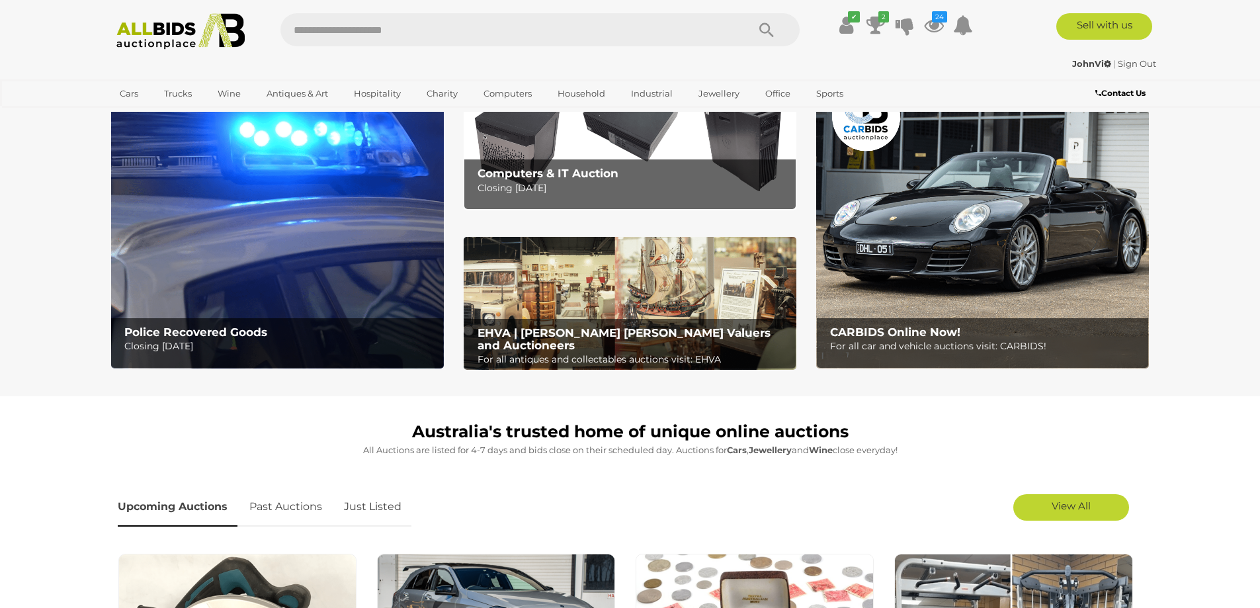
click at [604, 269] on img at bounding box center [630, 304] width 333 height 134
click at [1134, 62] on link "Sign Out" at bounding box center [1137, 63] width 38 height 11
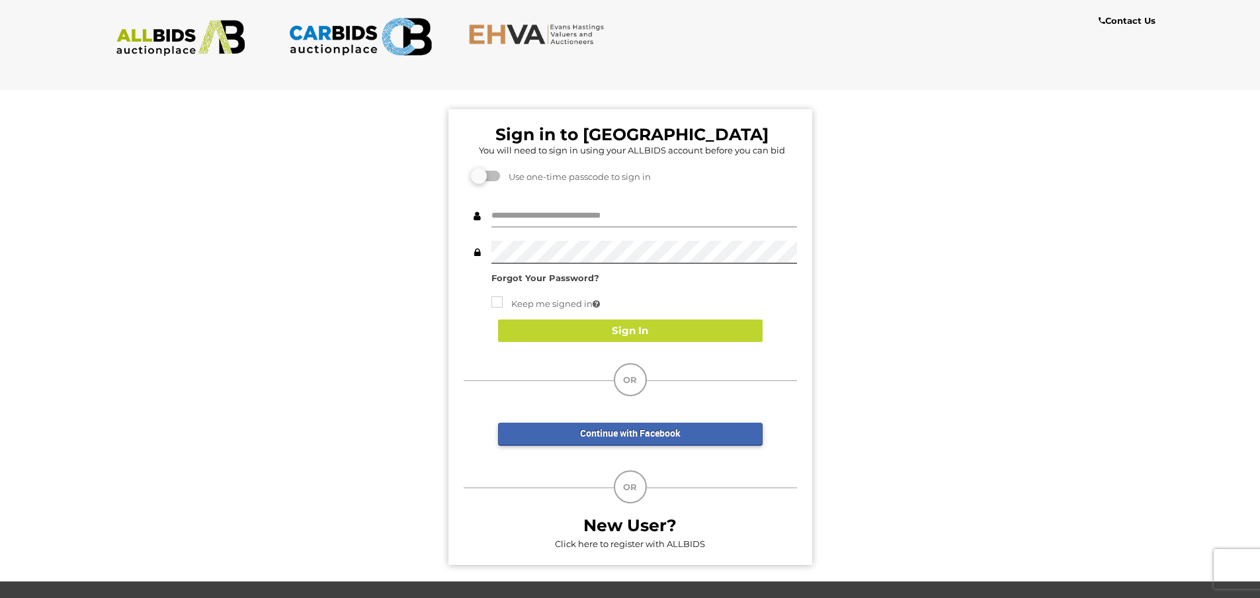
click at [628, 219] on input "text" at bounding box center [644, 215] width 306 height 23
